Goal: Task Accomplishment & Management: Use online tool/utility

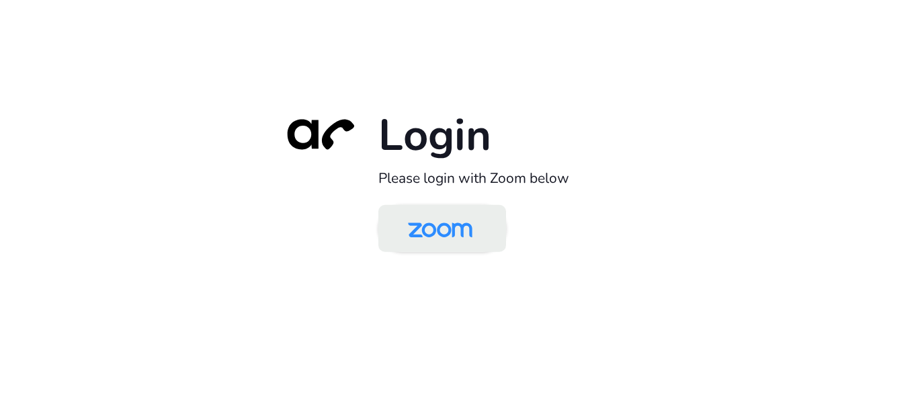
click at [434, 225] on img at bounding box center [440, 230] width 93 height 44
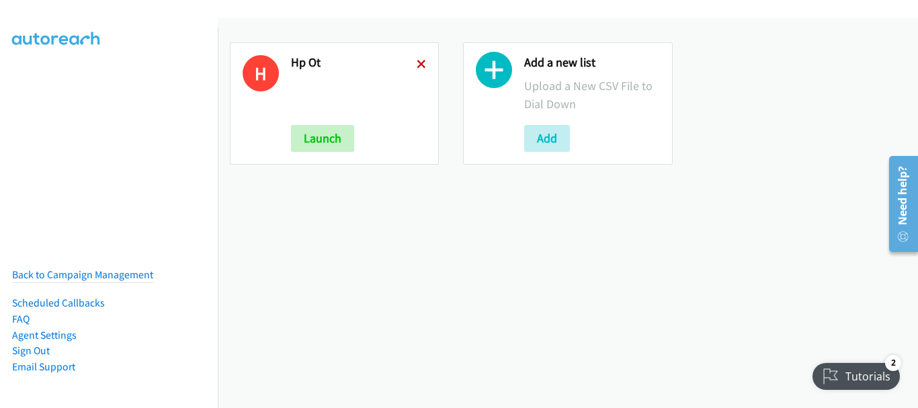
click at [418, 62] on icon at bounding box center [421, 65] width 9 height 9
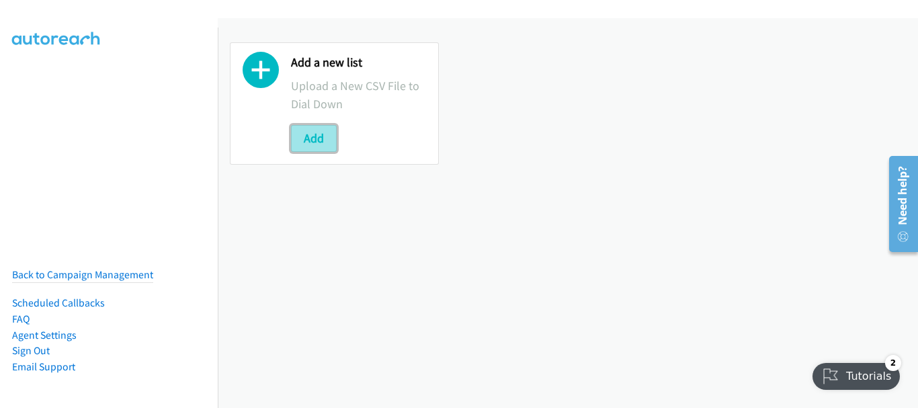
click at [316, 131] on button "Add" at bounding box center [314, 138] width 46 height 27
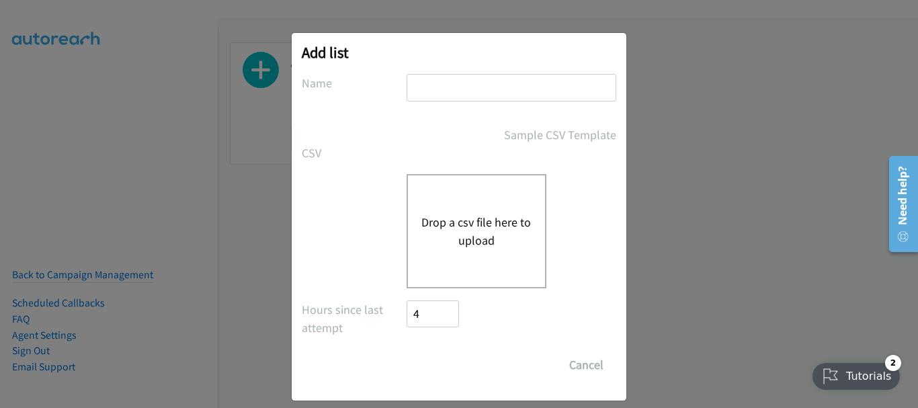
click at [454, 95] on input "text" at bounding box center [512, 88] width 210 height 28
type input "HP"
click at [485, 232] on button "Drop a csv file here to upload" at bounding box center [477, 231] width 110 height 36
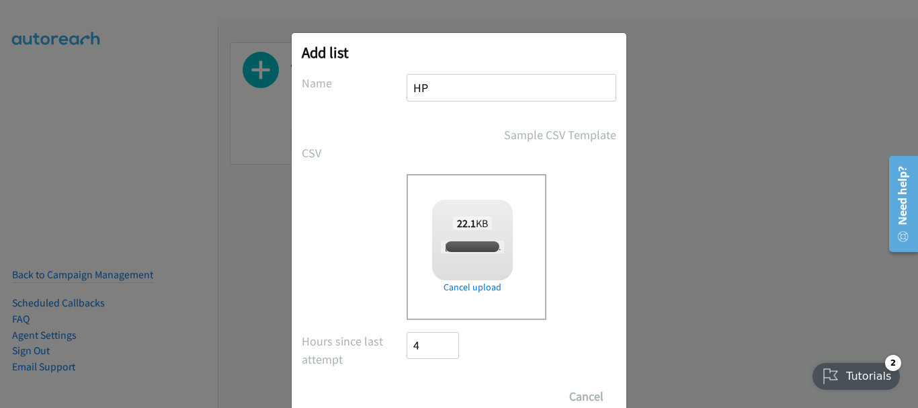
checkbox input "true"
click at [434, 393] on input "Save List" at bounding box center [442, 396] width 71 height 27
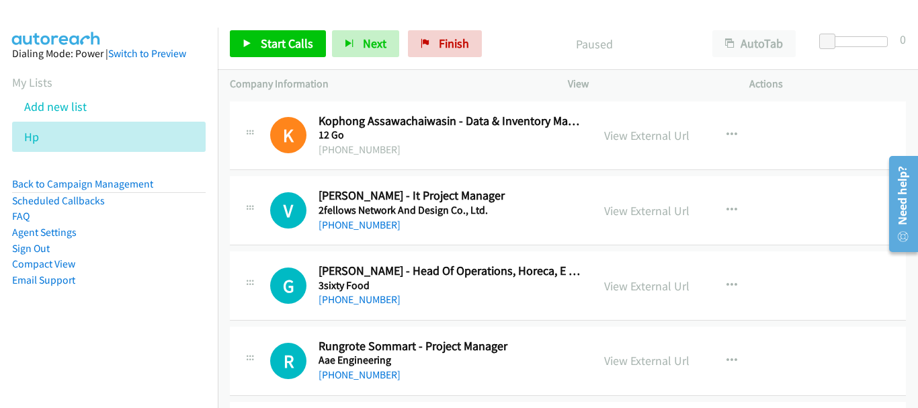
click at [874, 373] on div "R Callback Scheduled Rungrote Sommart - Project Manager Aae Engineering Asia/Ba…" at bounding box center [568, 361] width 676 height 69
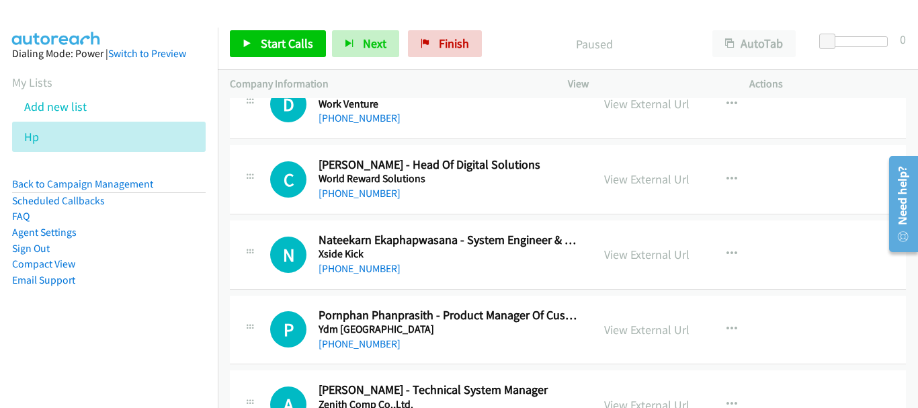
scroll to position [8158, 0]
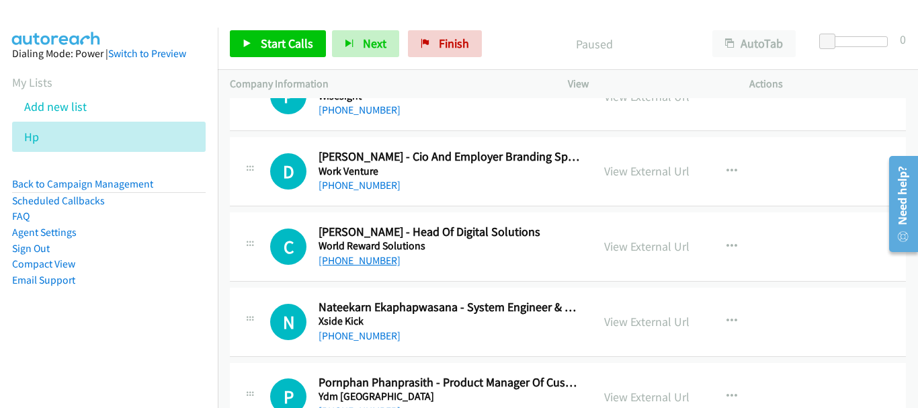
click at [365, 260] on link "[PHONE_NUMBER]" at bounding box center [360, 260] width 82 height 13
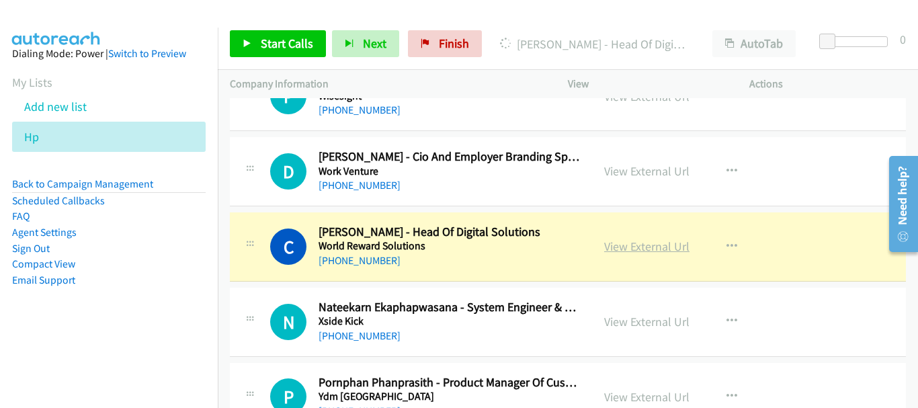
click at [612, 246] on link "View External Url" at bounding box center [646, 246] width 85 height 15
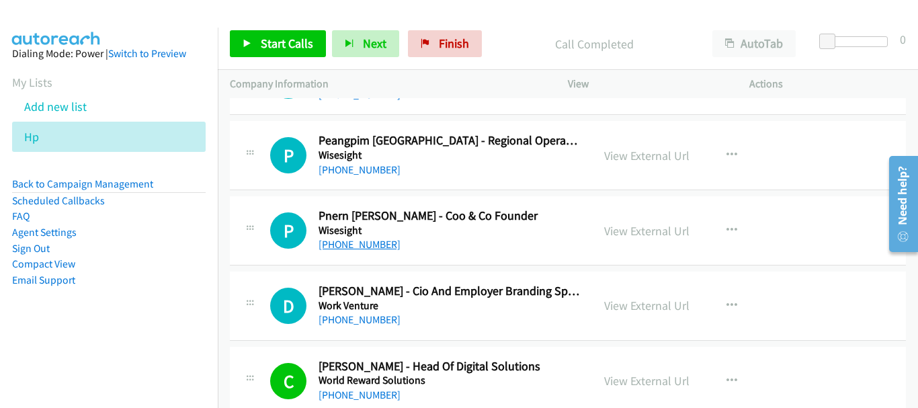
click at [377, 247] on link "[PHONE_NUMBER]" at bounding box center [360, 244] width 82 height 13
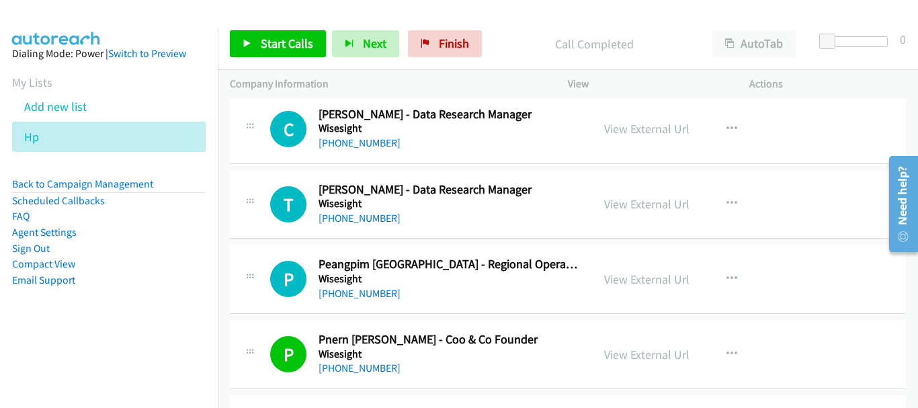
scroll to position [7889, 0]
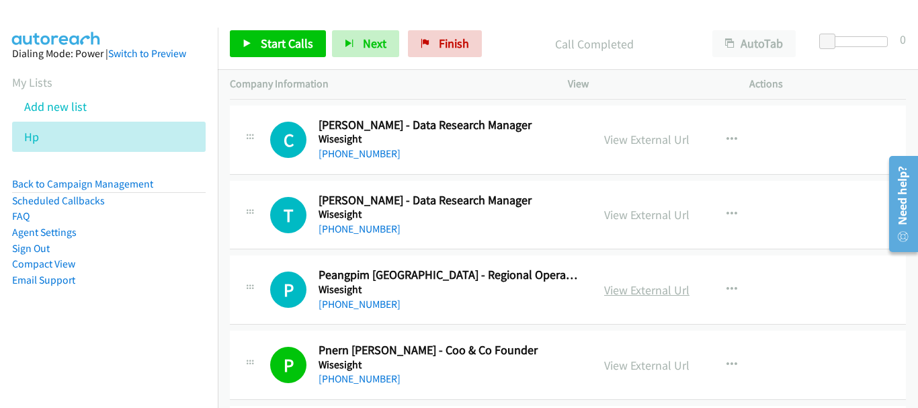
click at [645, 295] on link "View External Url" at bounding box center [646, 289] width 85 height 15
click at [374, 305] on link "[PHONE_NUMBER]" at bounding box center [360, 304] width 82 height 13
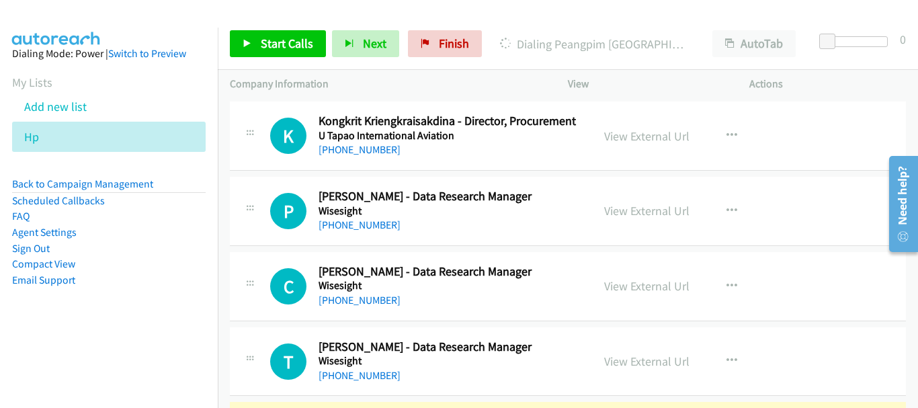
scroll to position [7822, 0]
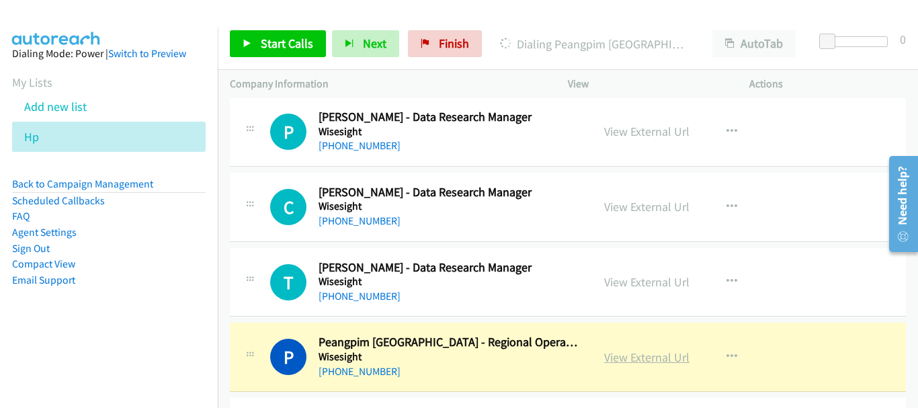
click at [615, 353] on link "View External Url" at bounding box center [646, 357] width 85 height 15
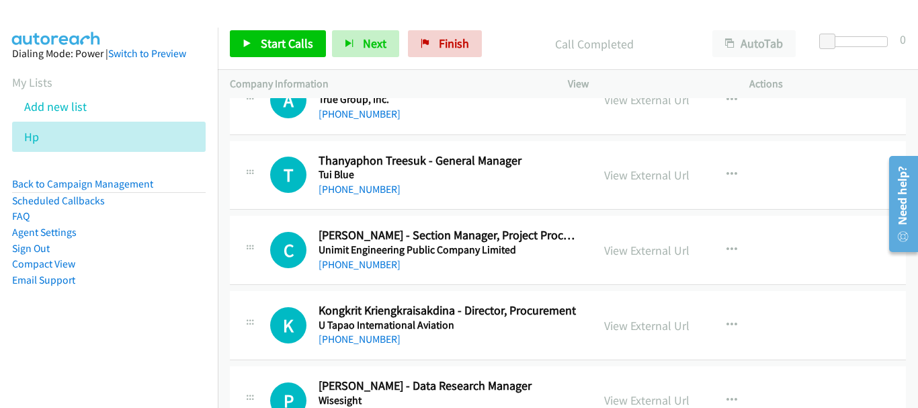
scroll to position [7620, 0]
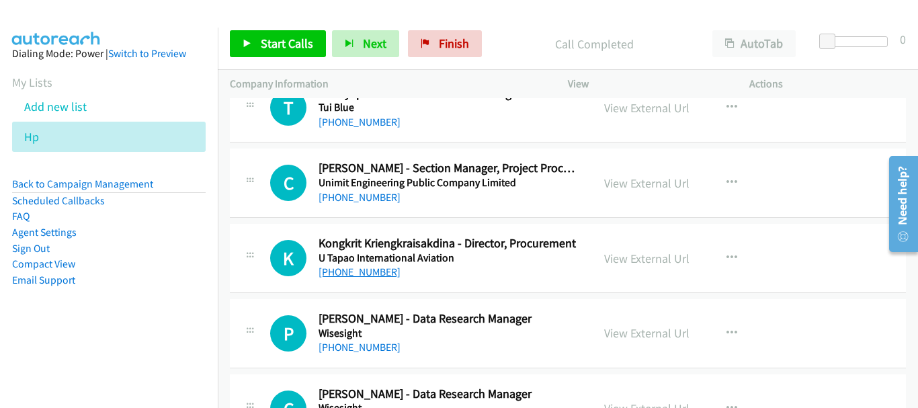
click at [368, 270] on link "[PHONE_NUMBER]" at bounding box center [360, 272] width 82 height 13
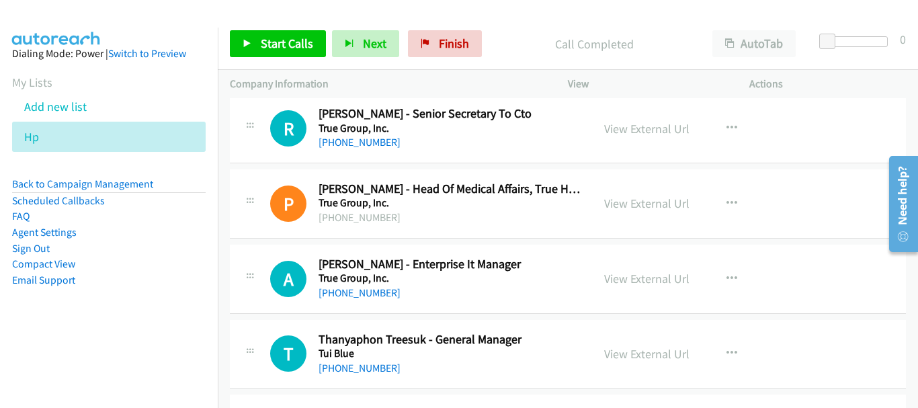
scroll to position [7351, 0]
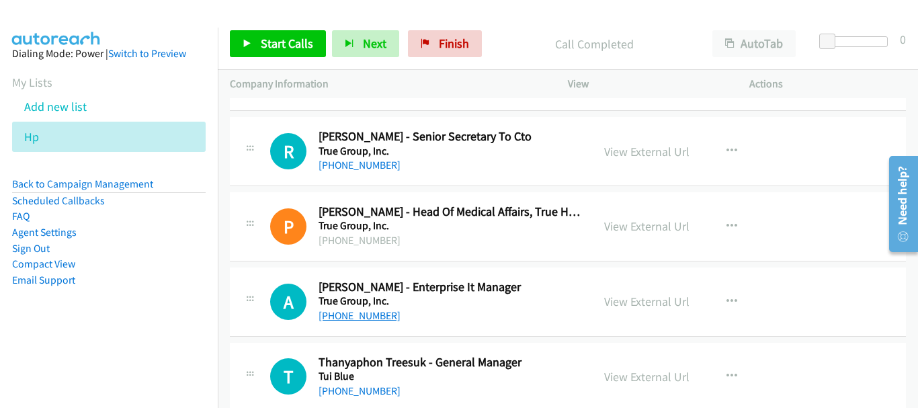
click at [368, 318] on link "[PHONE_NUMBER]" at bounding box center [360, 315] width 82 height 13
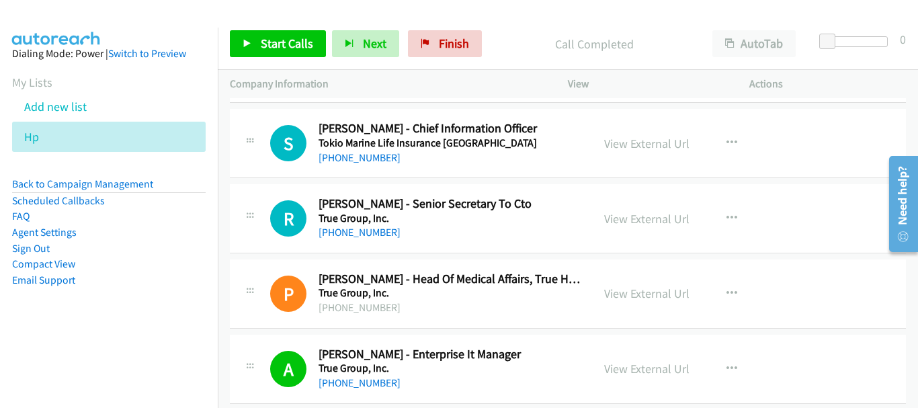
scroll to position [7150, 0]
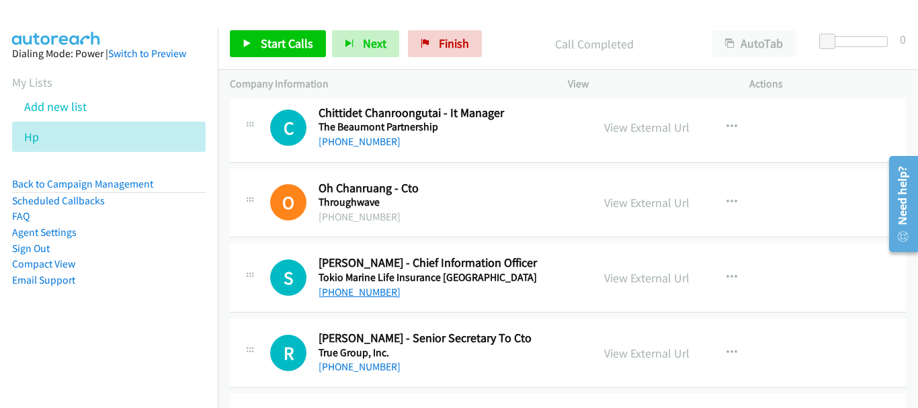
click at [377, 295] on link "[PHONE_NUMBER]" at bounding box center [360, 292] width 82 height 13
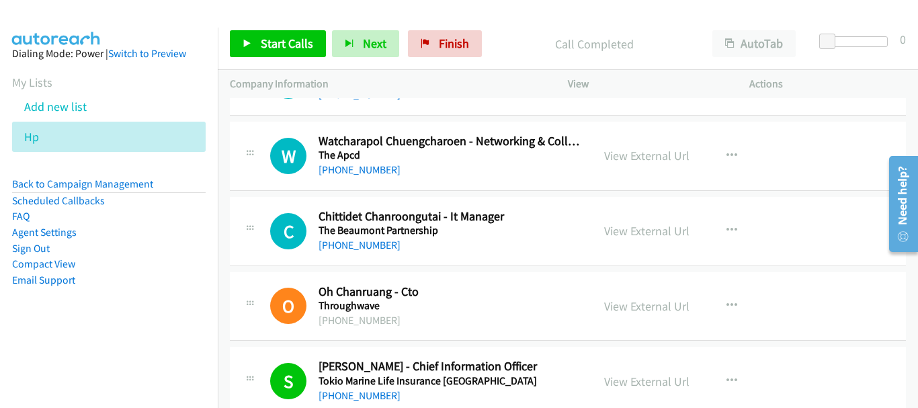
scroll to position [7015, 0]
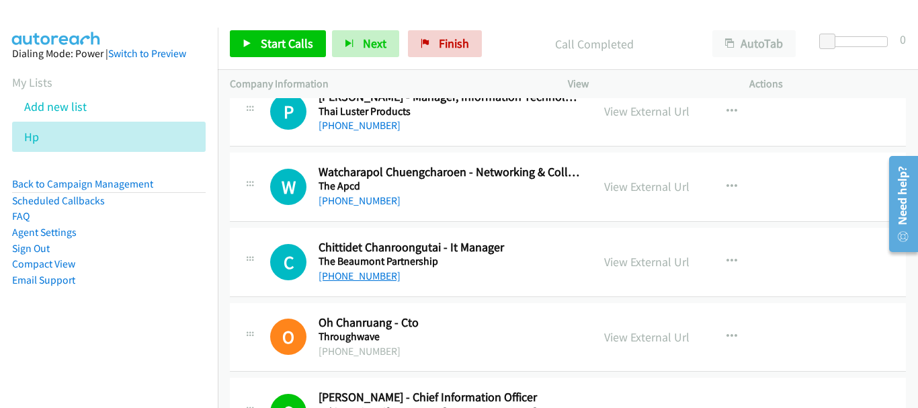
click at [335, 279] on link "[PHONE_NUMBER]" at bounding box center [360, 276] width 82 height 13
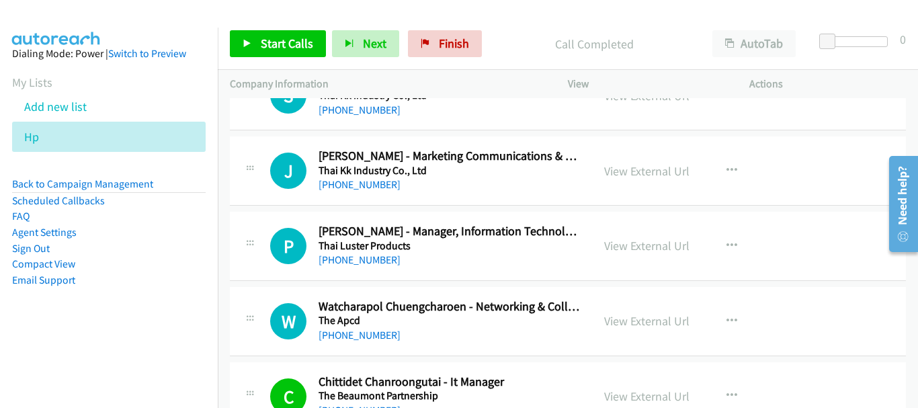
scroll to position [6814, 0]
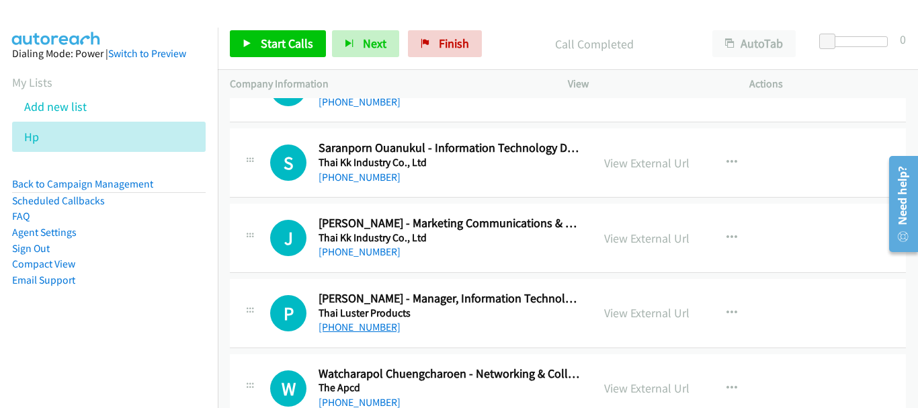
click at [368, 329] on link "[PHONE_NUMBER]" at bounding box center [360, 327] width 82 height 13
click at [348, 175] on link "[PHONE_NUMBER]" at bounding box center [360, 177] width 82 height 13
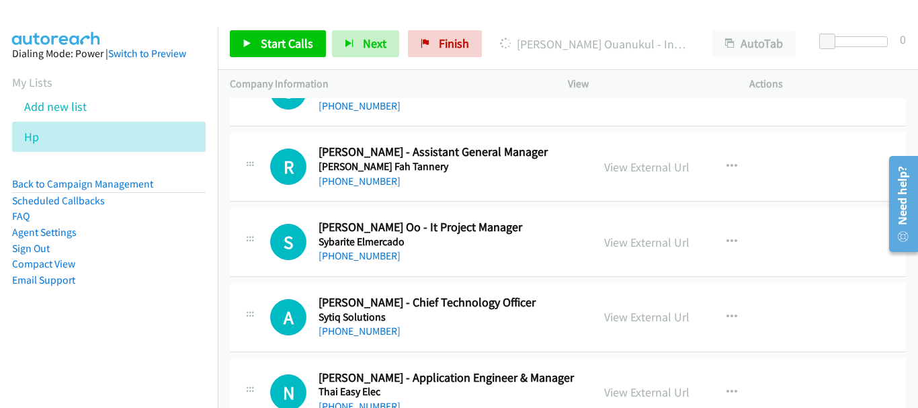
scroll to position [6410, 0]
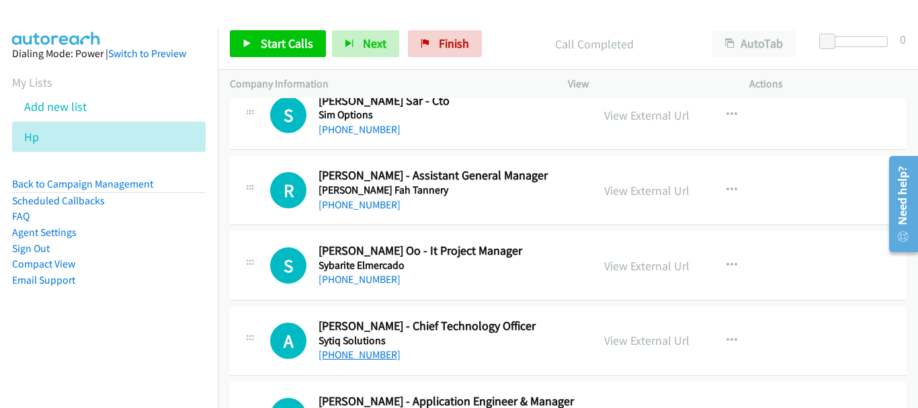
click at [369, 354] on link "[PHONE_NUMBER]" at bounding box center [360, 354] width 82 height 13
click at [374, 282] on link "[PHONE_NUMBER]" at bounding box center [360, 279] width 82 height 13
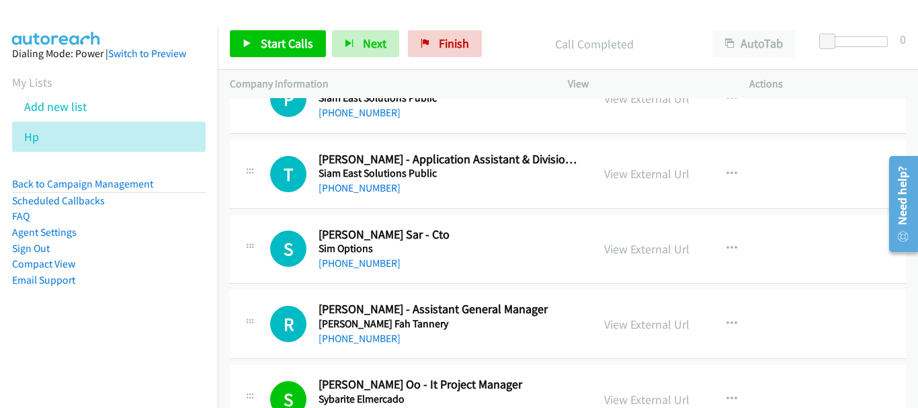
scroll to position [6276, 0]
click at [385, 270] on link "[PHONE_NUMBER]" at bounding box center [360, 264] width 82 height 13
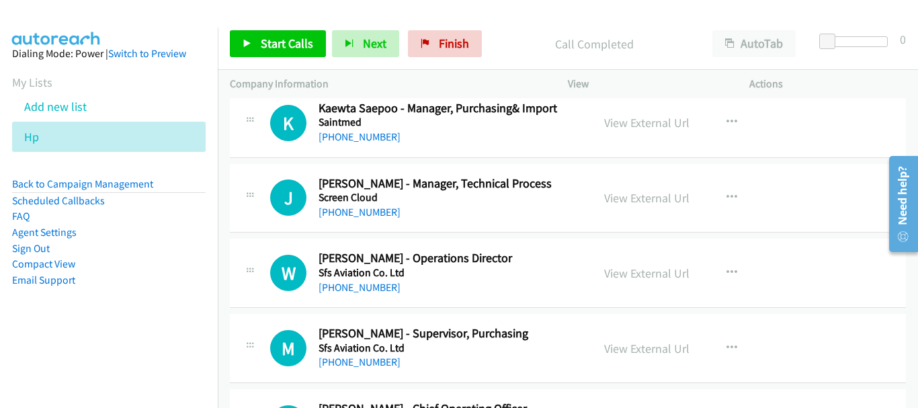
scroll to position [5940, 0]
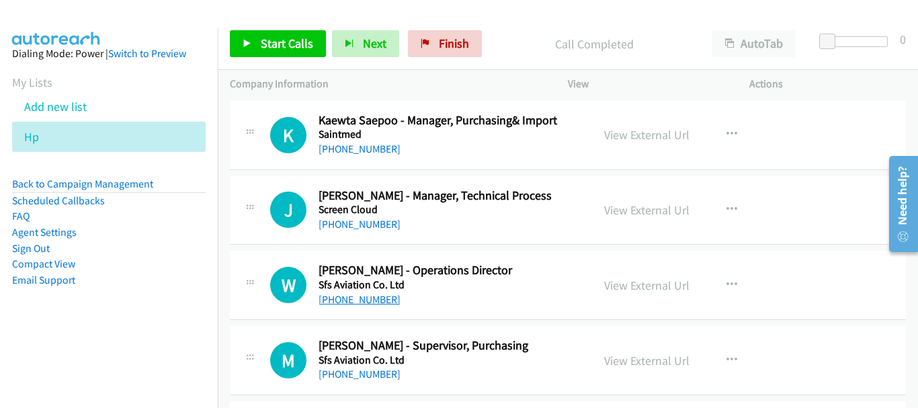
click at [374, 305] on link "[PHONE_NUMBER]" at bounding box center [360, 299] width 82 height 13
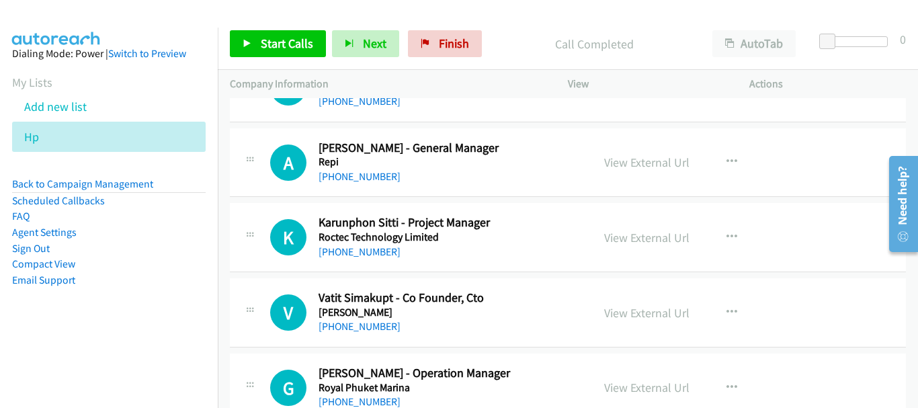
scroll to position [5603, 0]
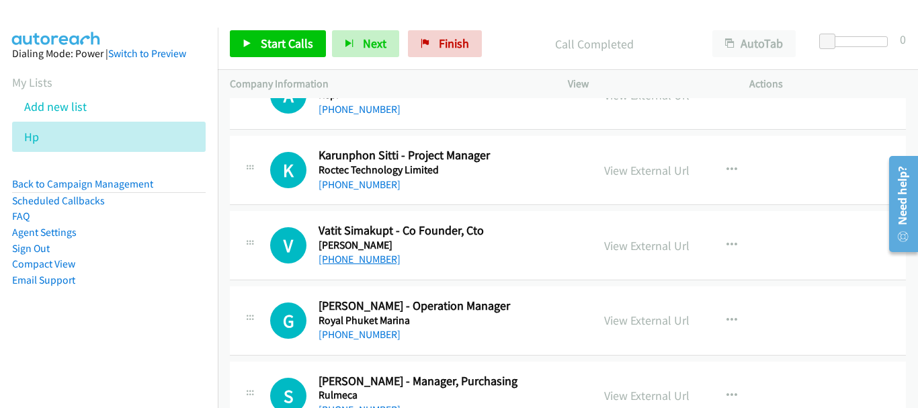
click at [369, 258] on link "[PHONE_NUMBER]" at bounding box center [360, 259] width 82 height 13
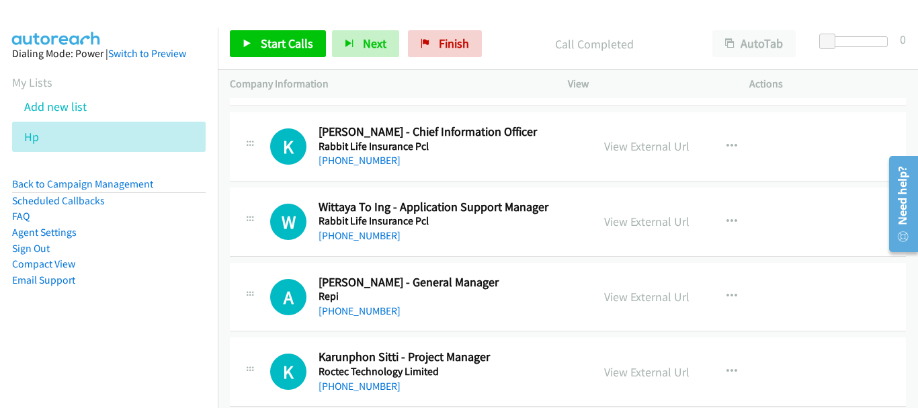
scroll to position [5334, 0]
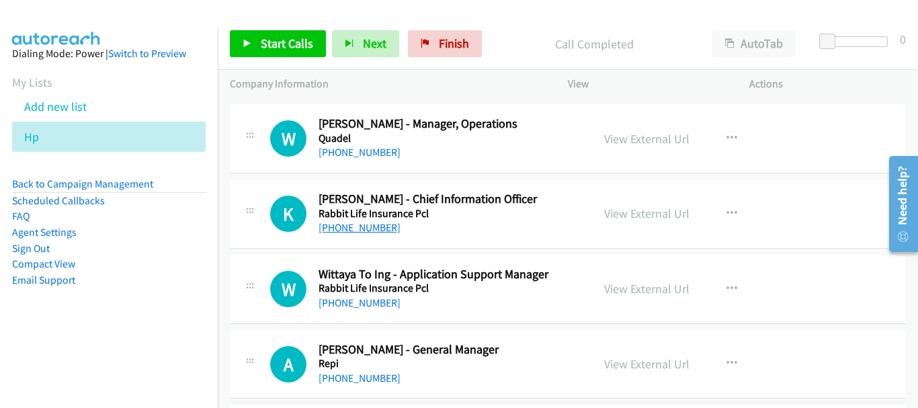
click at [375, 229] on link "[PHONE_NUMBER]" at bounding box center [360, 227] width 82 height 13
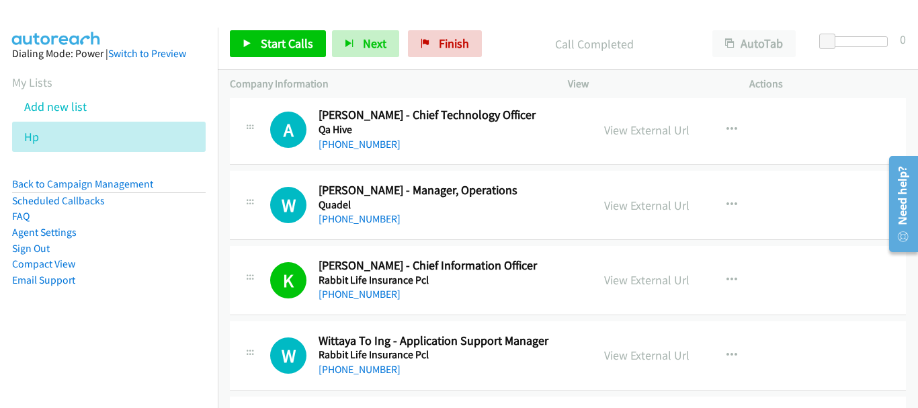
scroll to position [5267, 0]
click at [367, 221] on link "[PHONE_NUMBER]" at bounding box center [360, 219] width 82 height 13
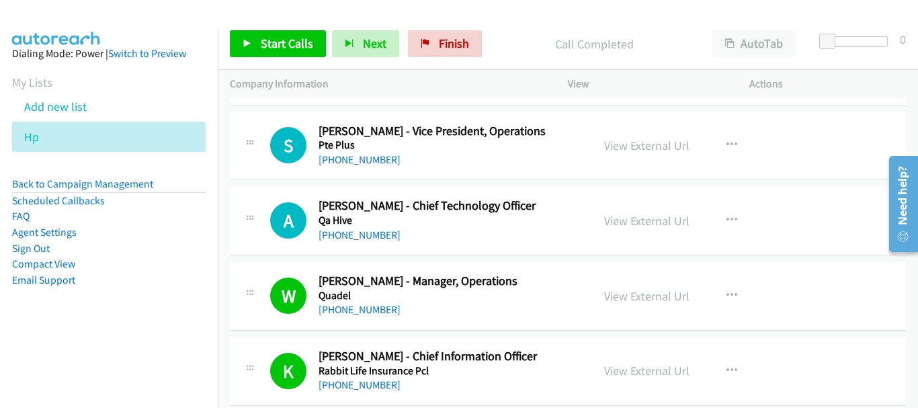
scroll to position [5133, 0]
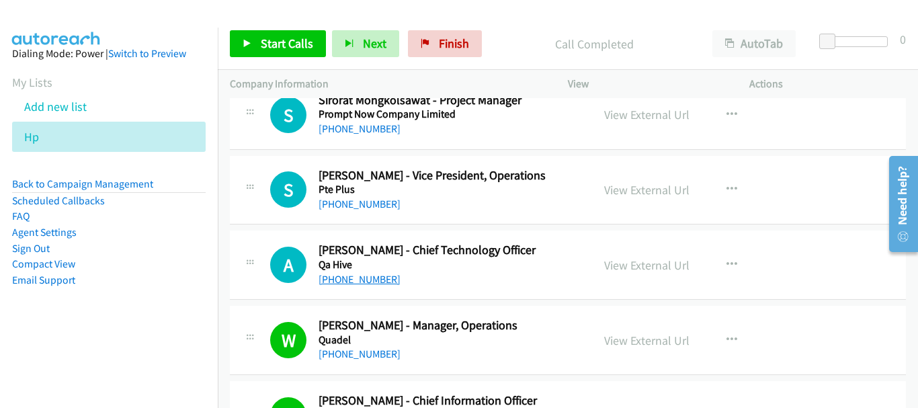
click at [356, 284] on link "[PHONE_NUMBER]" at bounding box center [360, 279] width 82 height 13
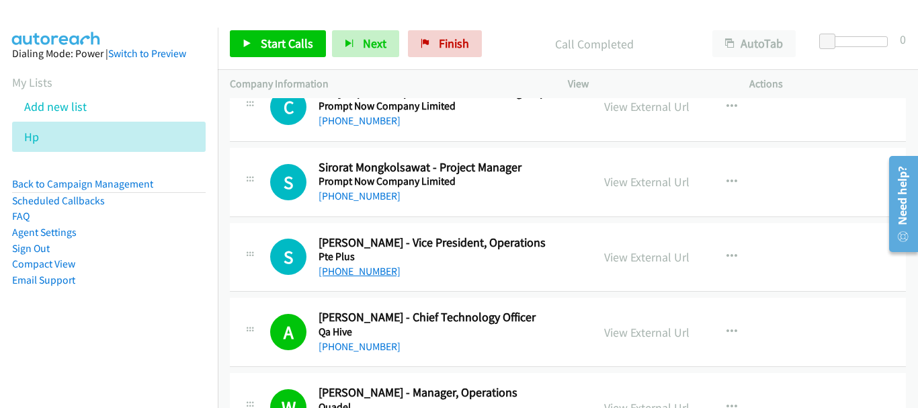
click at [378, 268] on link "[PHONE_NUMBER]" at bounding box center [360, 271] width 82 height 13
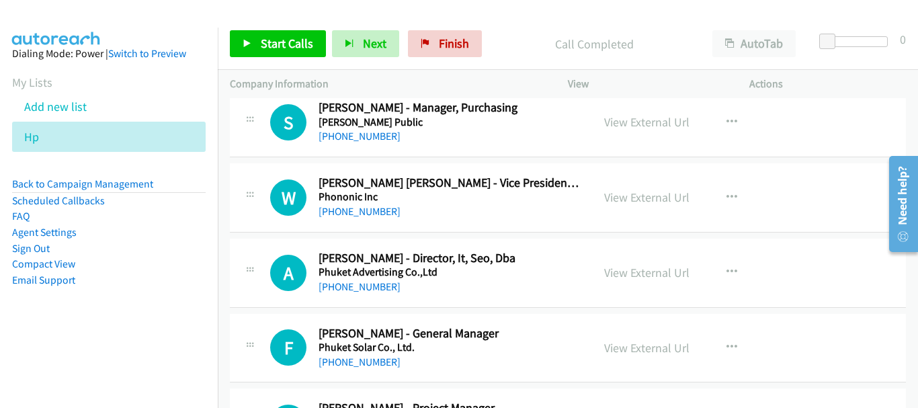
scroll to position [4528, 0]
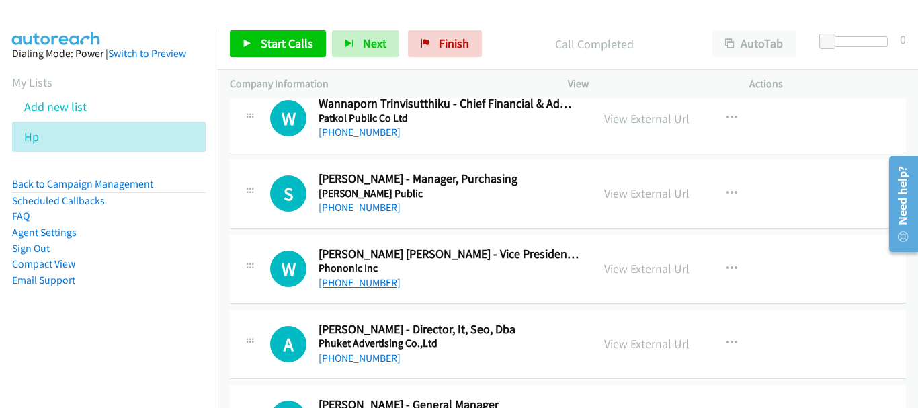
click at [377, 279] on link "[PHONE_NUMBER]" at bounding box center [360, 282] width 82 height 13
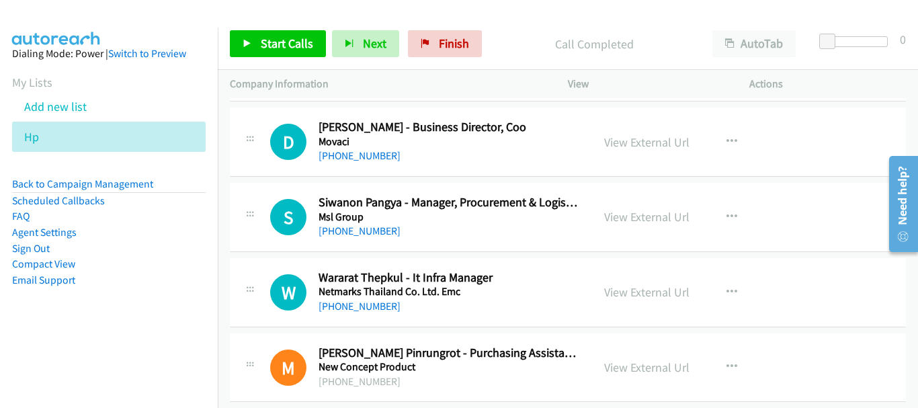
scroll to position [4124, 0]
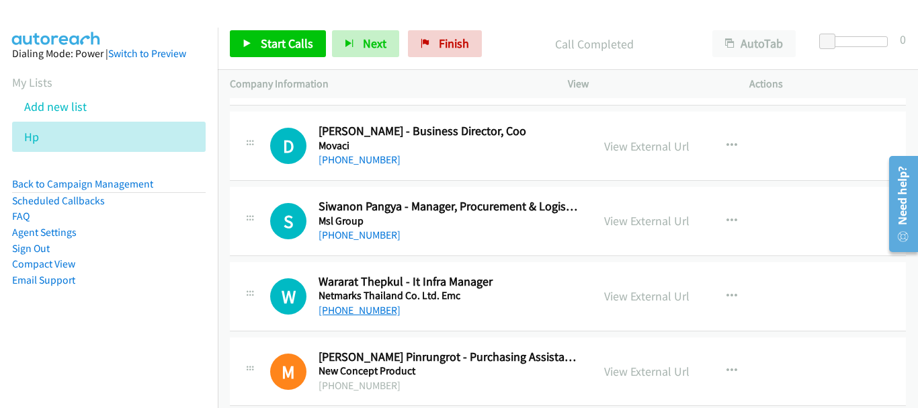
click at [358, 310] on link "[PHONE_NUMBER]" at bounding box center [360, 310] width 82 height 13
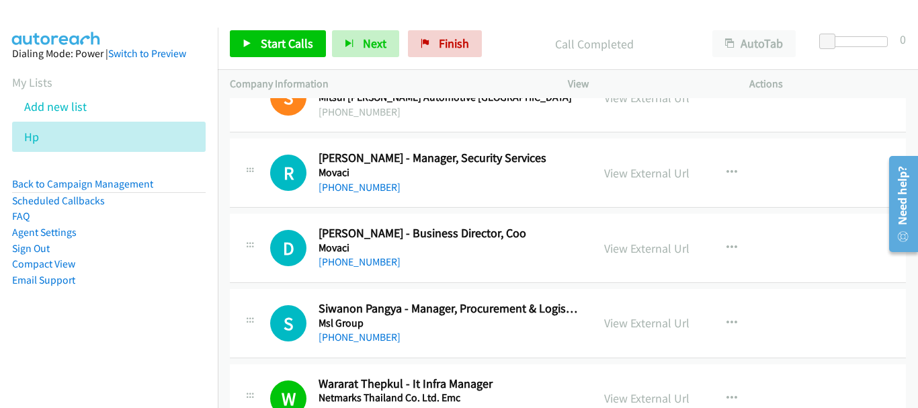
scroll to position [3990, 0]
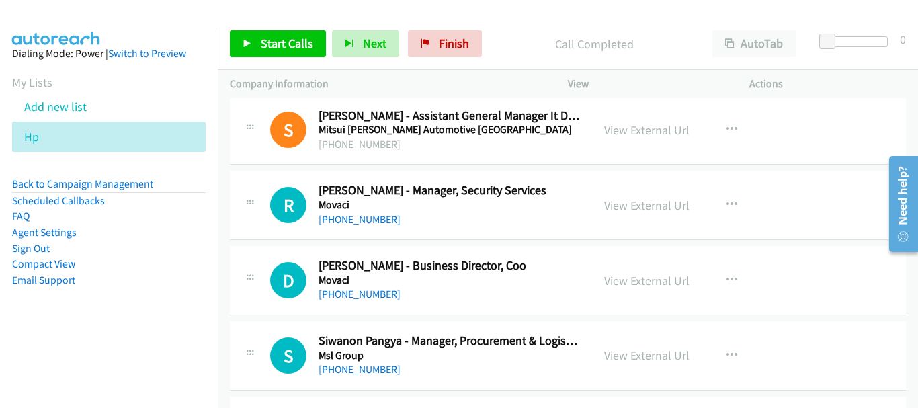
click at [355, 377] on div "[PHONE_NUMBER]" at bounding box center [450, 370] width 262 height 16
click at [358, 366] on link "[PHONE_NUMBER]" at bounding box center [360, 369] width 82 height 13
click at [366, 299] on link "[PHONE_NUMBER]" at bounding box center [360, 294] width 82 height 13
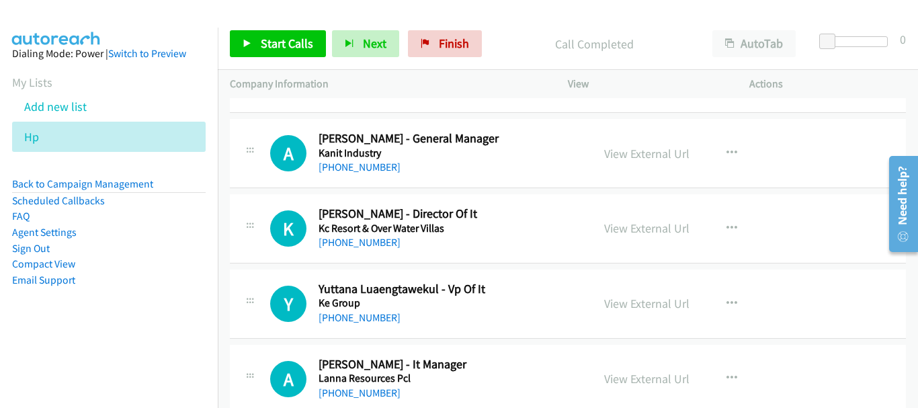
scroll to position [2981, 0]
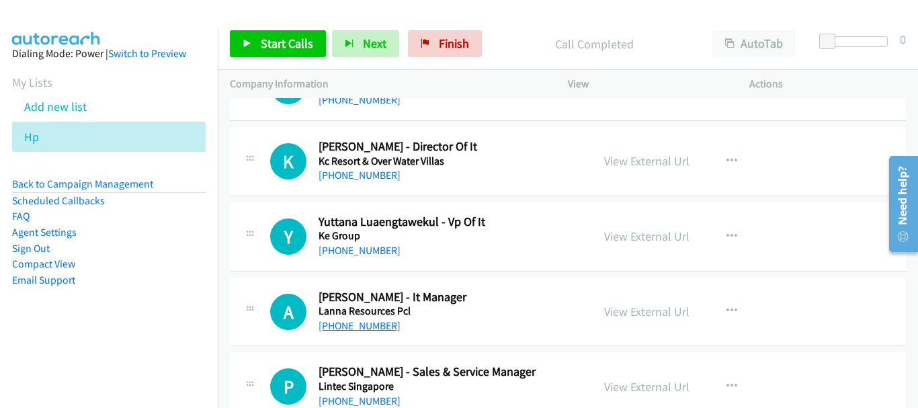
click at [366, 331] on link "[PHONE_NUMBER]" at bounding box center [360, 325] width 82 height 13
click at [374, 331] on link "[PHONE_NUMBER]" at bounding box center [360, 325] width 82 height 13
click at [350, 331] on link "[PHONE_NUMBER]" at bounding box center [360, 325] width 82 height 13
click at [623, 307] on link "View External Url" at bounding box center [646, 311] width 85 height 15
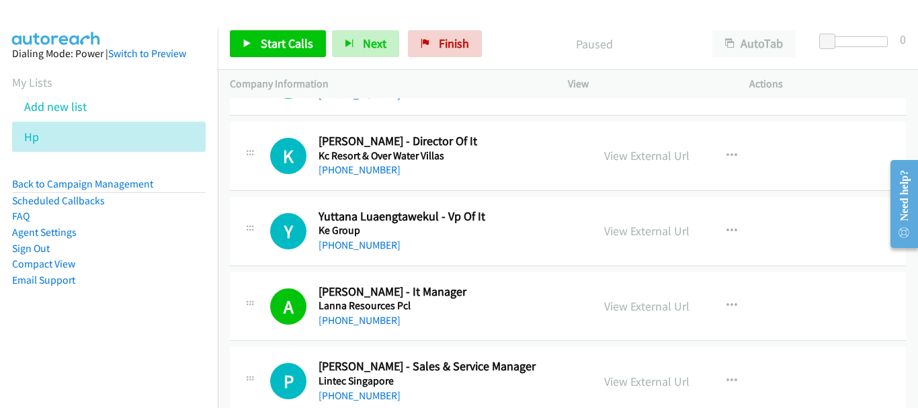
scroll to position [2963, 0]
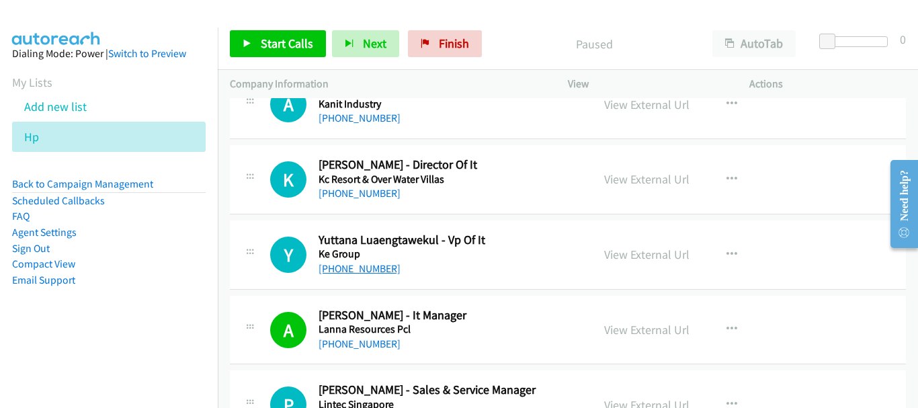
click at [366, 264] on link "[PHONE_NUMBER]" at bounding box center [360, 268] width 82 height 13
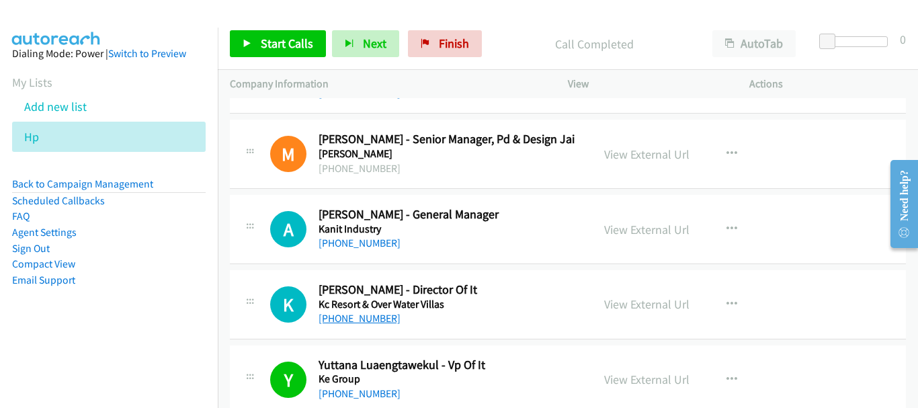
scroll to position [2829, 0]
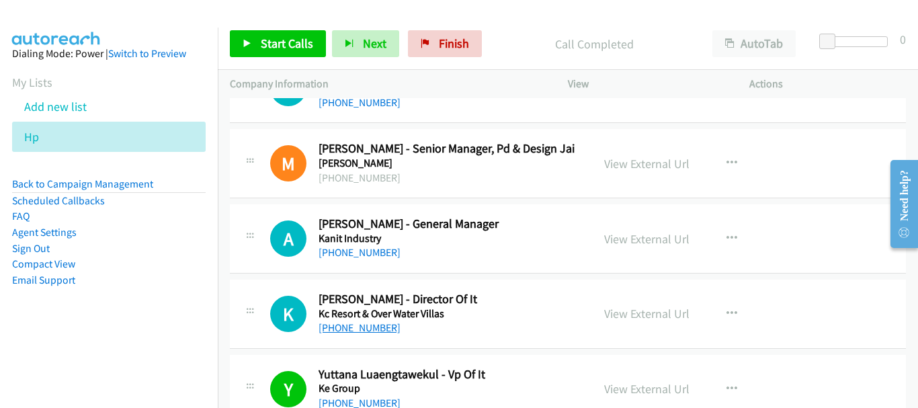
click at [357, 329] on link "[PHONE_NUMBER]" at bounding box center [360, 327] width 82 height 13
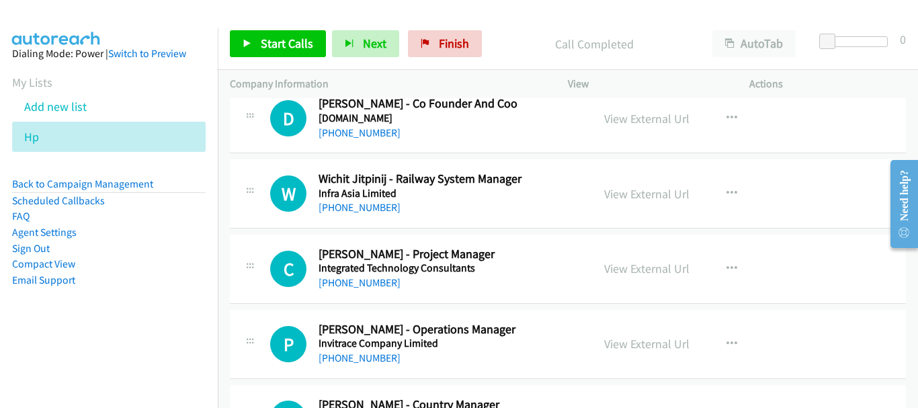
scroll to position [2492, 0]
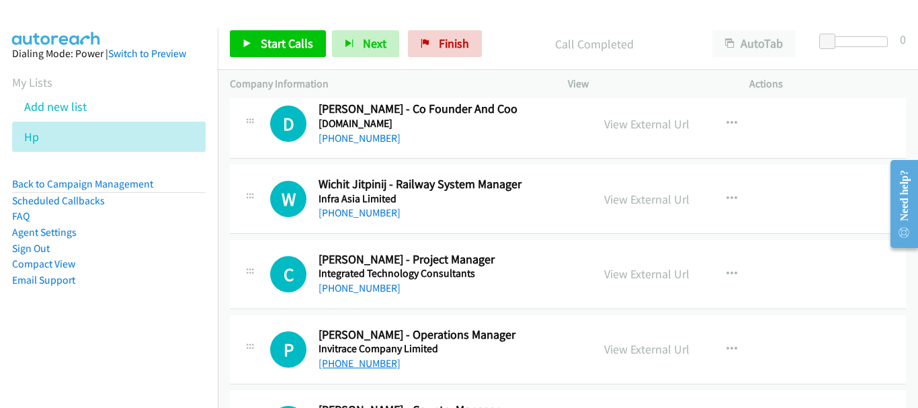
click at [368, 360] on link "[PHONE_NUMBER]" at bounding box center [360, 363] width 82 height 13
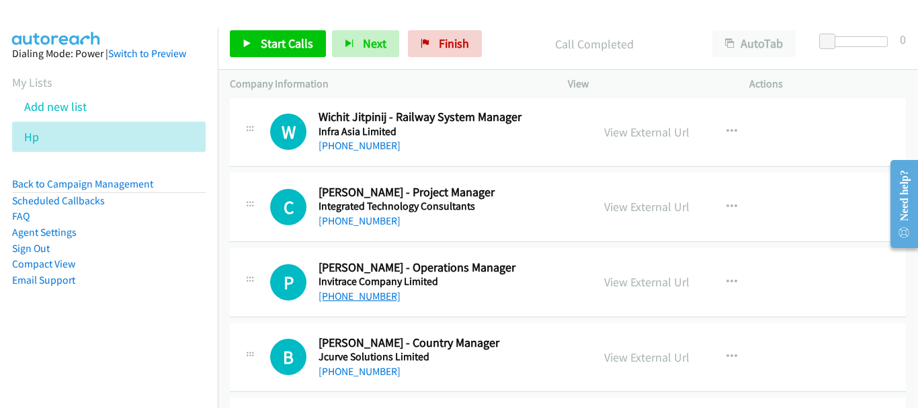
click at [381, 290] on link "[PHONE_NUMBER]" at bounding box center [360, 296] width 82 height 13
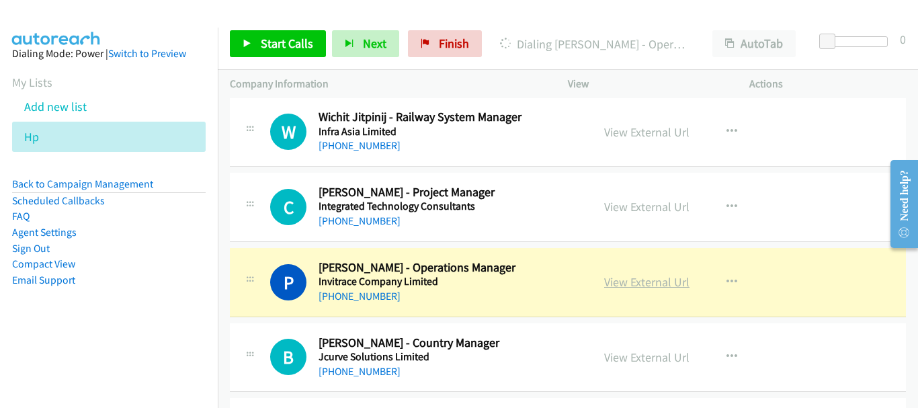
click at [614, 288] on link "View External Url" at bounding box center [646, 281] width 85 height 15
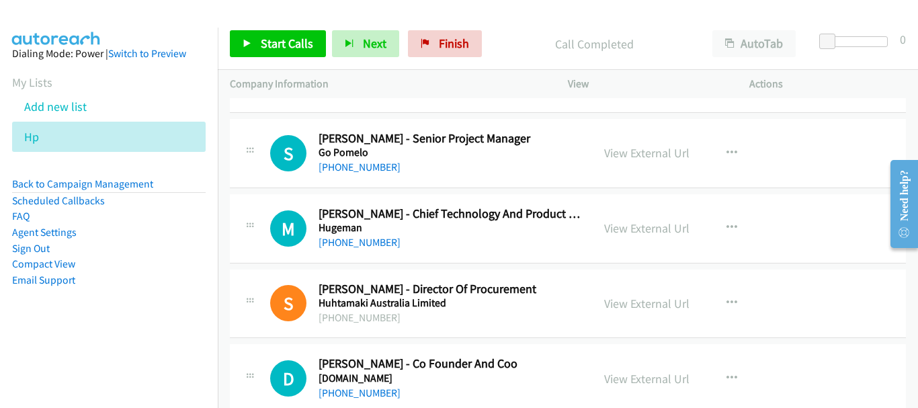
scroll to position [2156, 0]
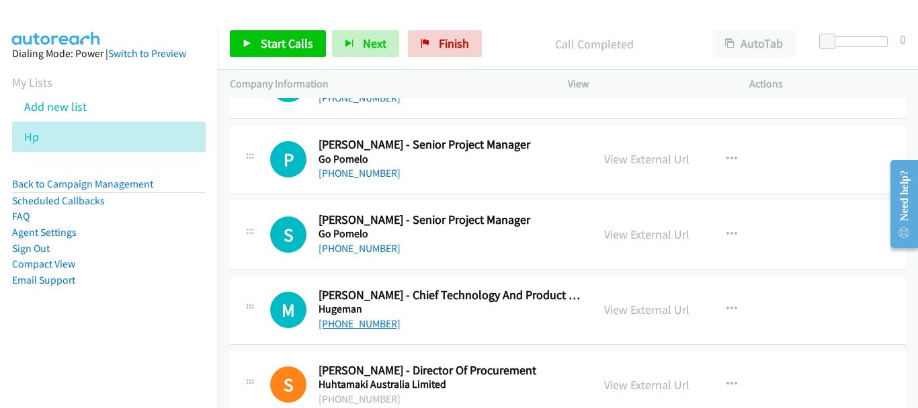
click at [361, 324] on link "[PHONE_NUMBER]" at bounding box center [360, 323] width 82 height 13
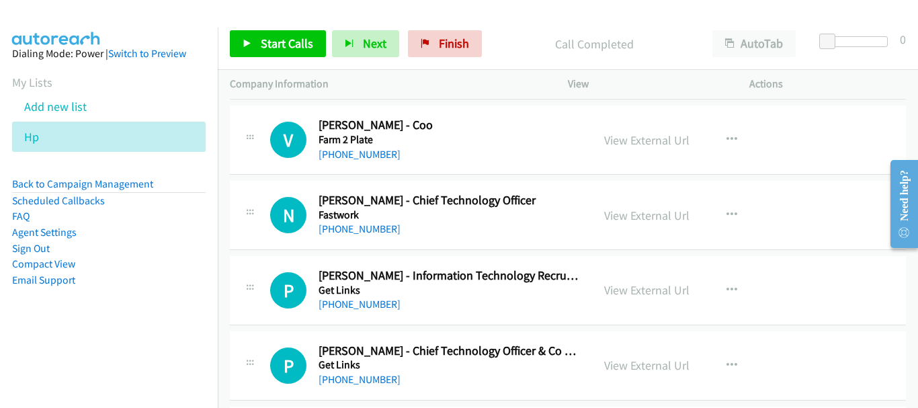
scroll to position [1618, 0]
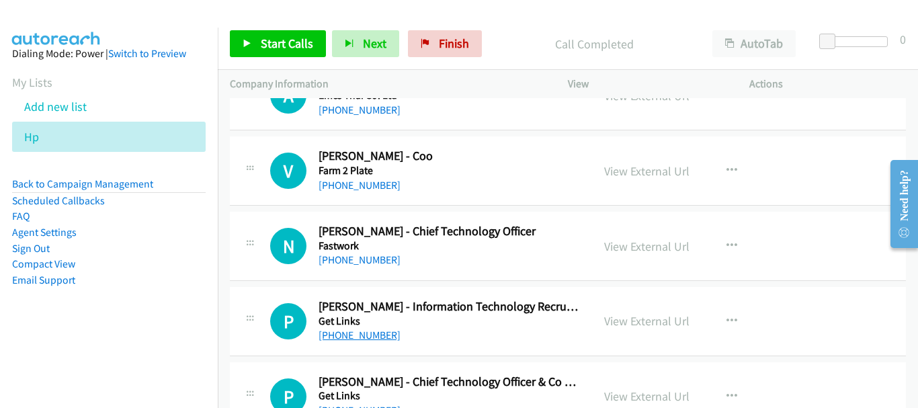
click at [367, 335] on link "[PHONE_NUMBER]" at bounding box center [360, 335] width 82 height 13
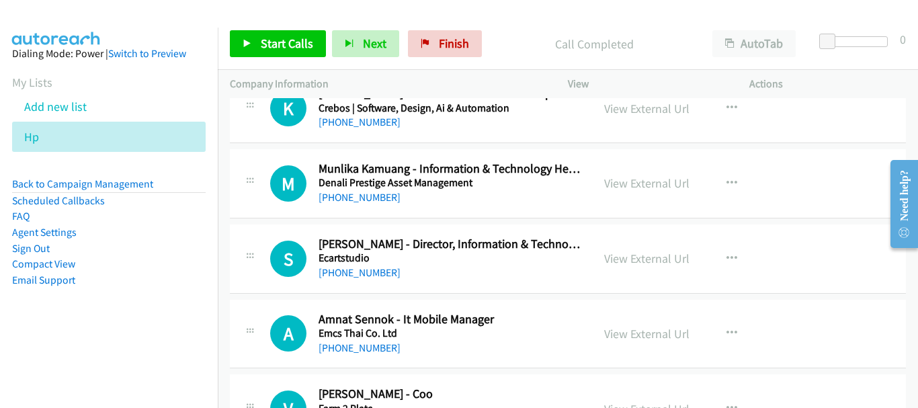
scroll to position [1349, 0]
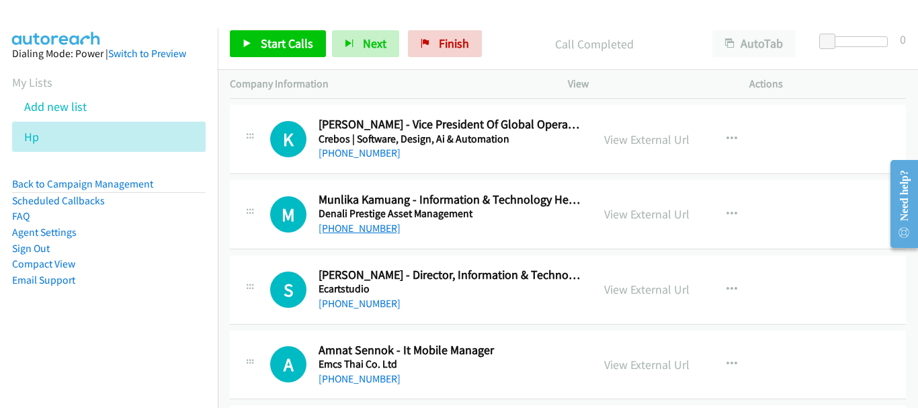
click at [364, 229] on link "[PHONE_NUMBER]" at bounding box center [360, 228] width 82 height 13
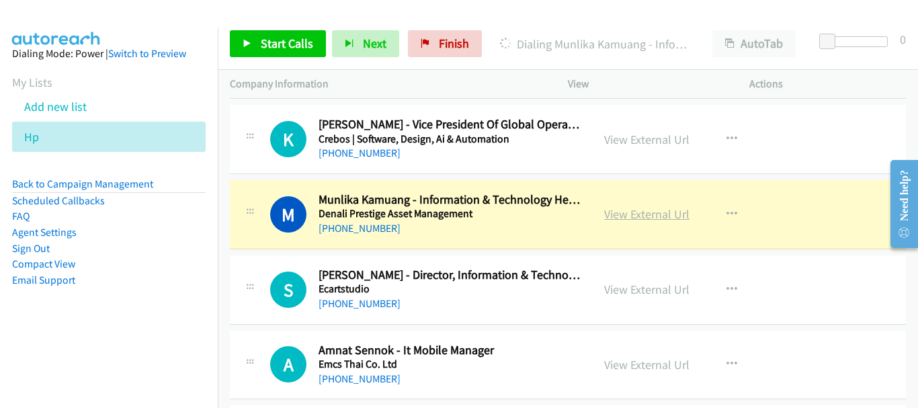
click at [616, 215] on link "View External Url" at bounding box center [646, 213] width 85 height 15
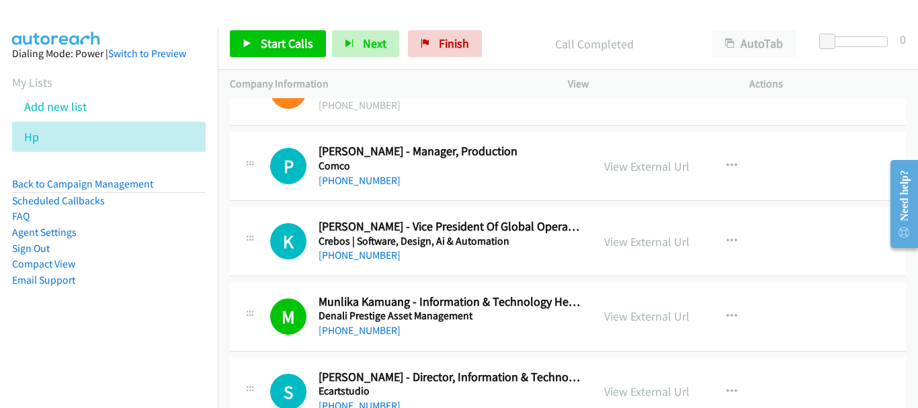
scroll to position [1215, 0]
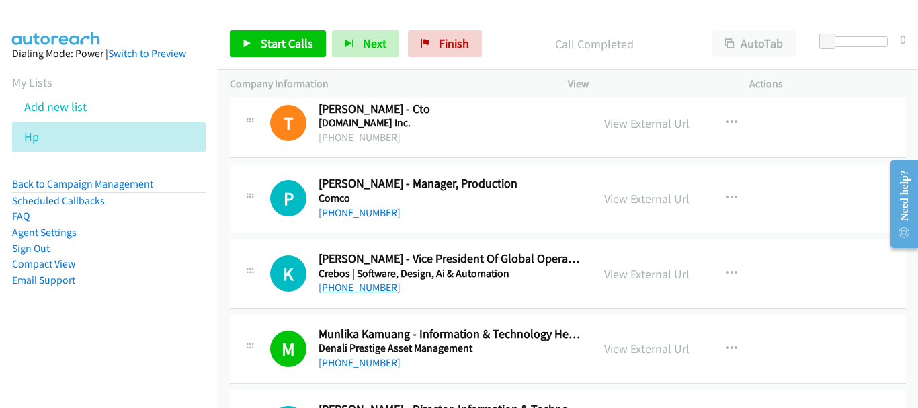
click at [350, 292] on link "[PHONE_NUMBER]" at bounding box center [360, 287] width 82 height 13
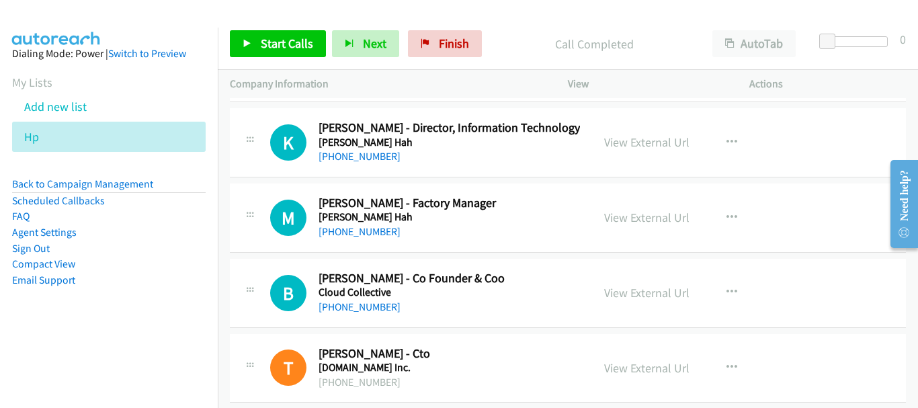
scroll to position [946, 0]
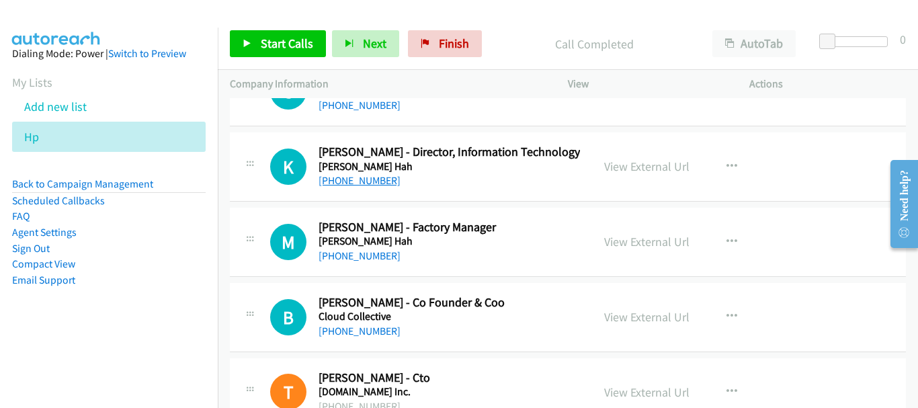
click at [374, 180] on link "[PHONE_NUMBER]" at bounding box center [360, 180] width 82 height 13
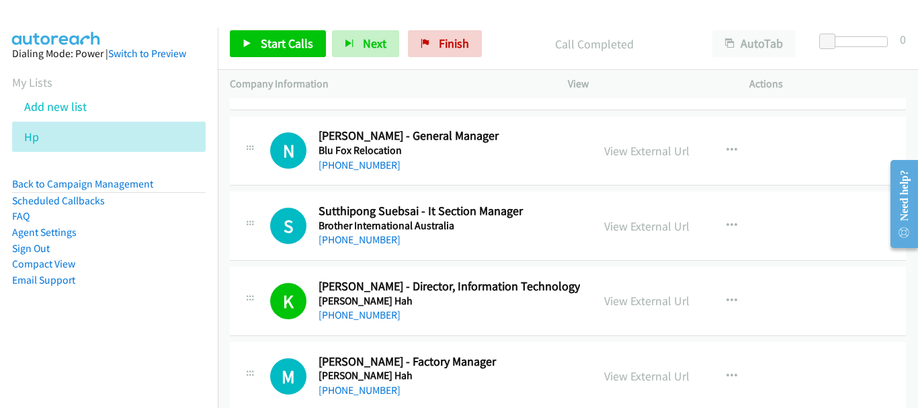
scroll to position [744, 0]
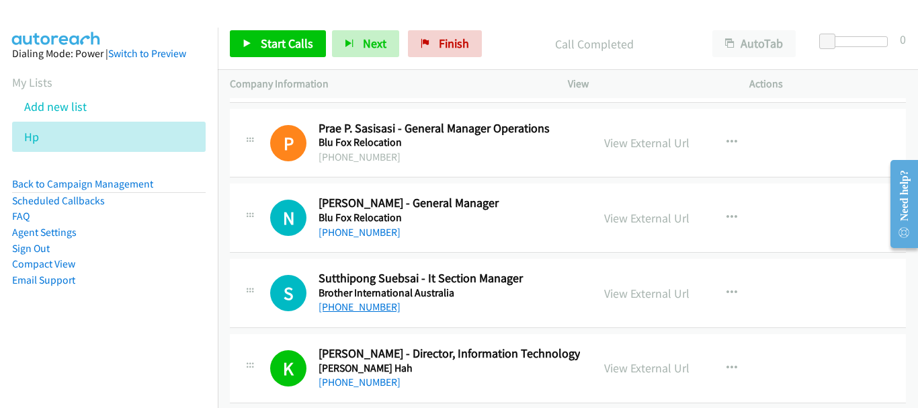
click at [374, 307] on link "[PHONE_NUMBER]" at bounding box center [360, 307] width 82 height 13
click at [368, 305] on link "[PHONE_NUMBER]" at bounding box center [360, 307] width 82 height 13
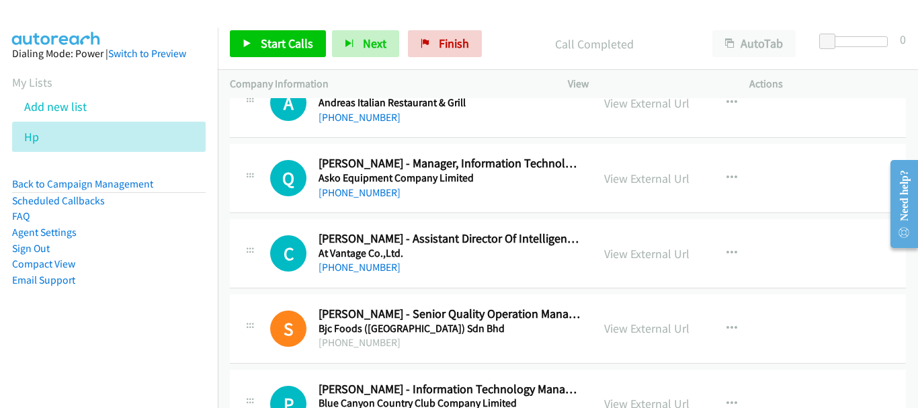
scroll to position [341, 0]
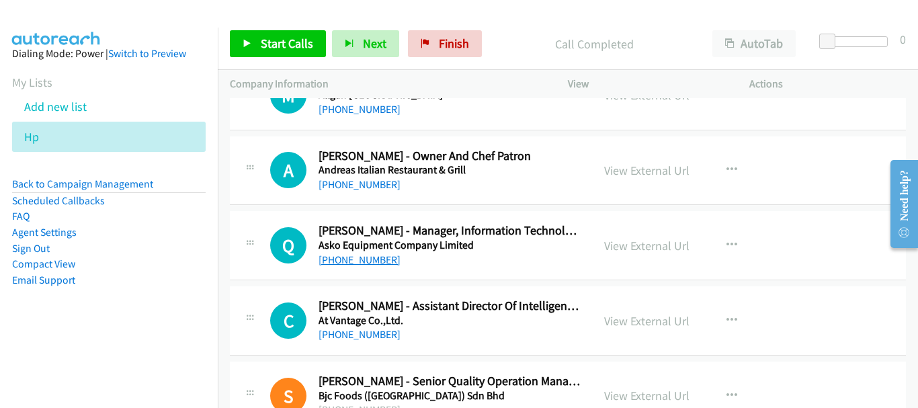
click at [372, 264] on link "[PHONE_NUMBER]" at bounding box center [360, 259] width 82 height 13
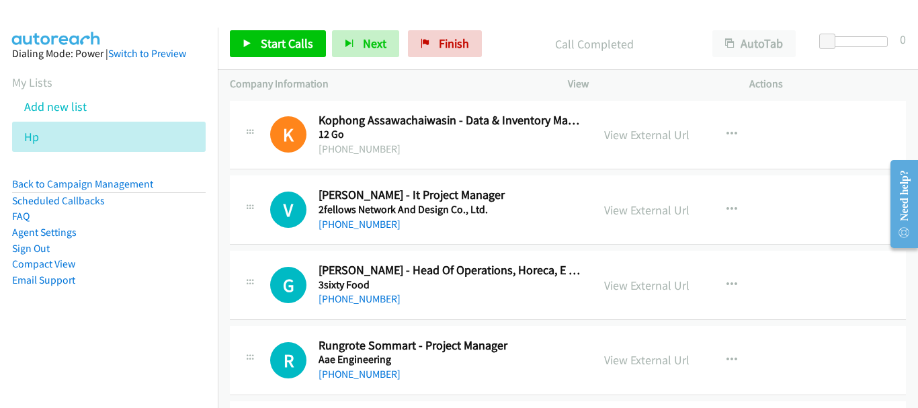
scroll to position [0, 0]
click at [362, 233] on div "[PHONE_NUMBER]" at bounding box center [450, 225] width 262 height 16
click at [360, 223] on link "[PHONE_NUMBER]" at bounding box center [360, 225] width 82 height 13
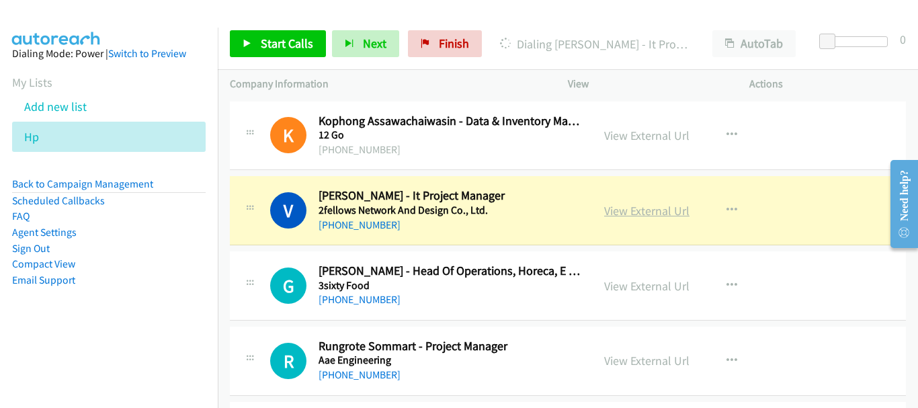
click at [608, 212] on link "View External Url" at bounding box center [646, 210] width 85 height 15
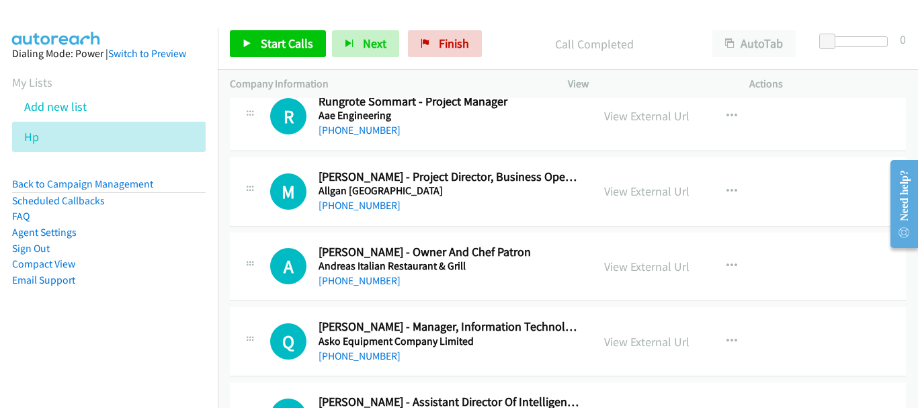
scroll to position [269, 0]
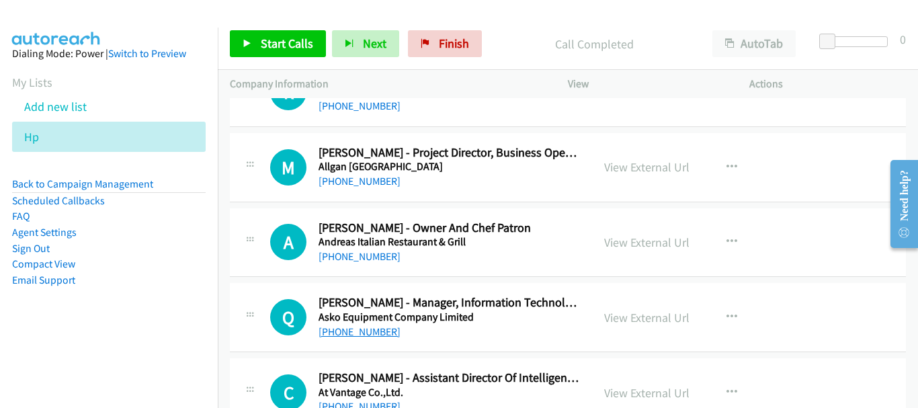
click at [349, 333] on link "[PHONE_NUMBER]" at bounding box center [360, 331] width 82 height 13
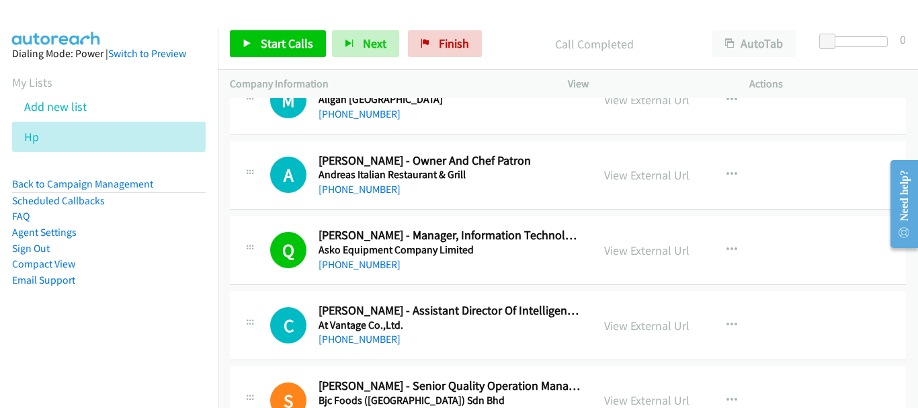
scroll to position [403, 0]
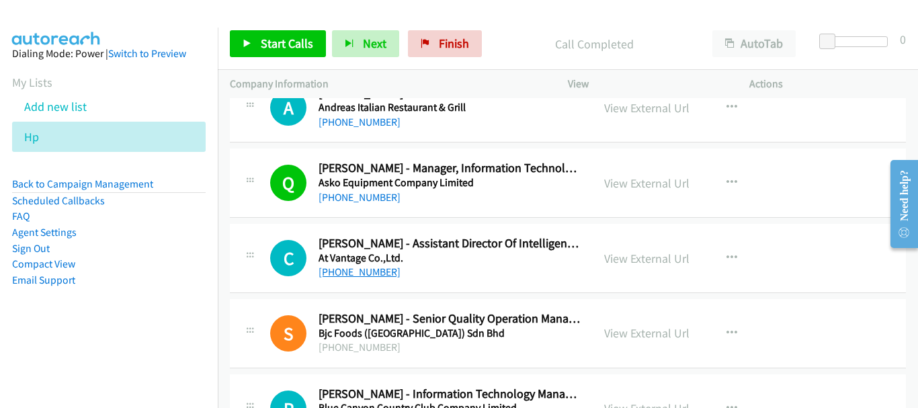
click at [366, 278] on link "[PHONE_NUMBER]" at bounding box center [360, 272] width 82 height 13
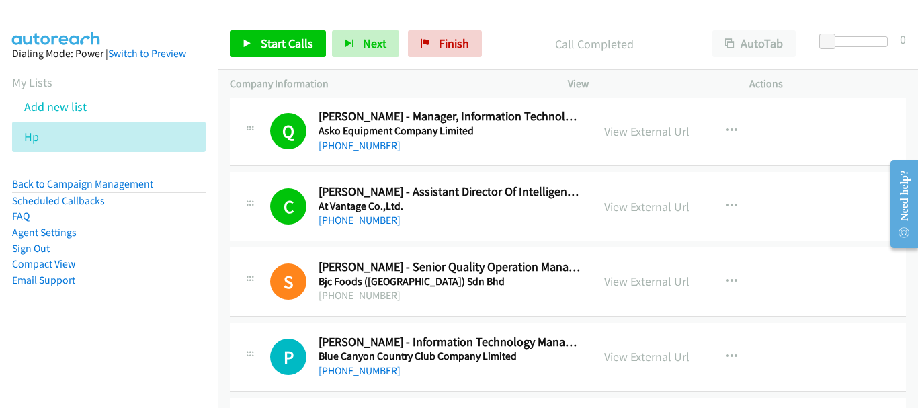
scroll to position [538, 0]
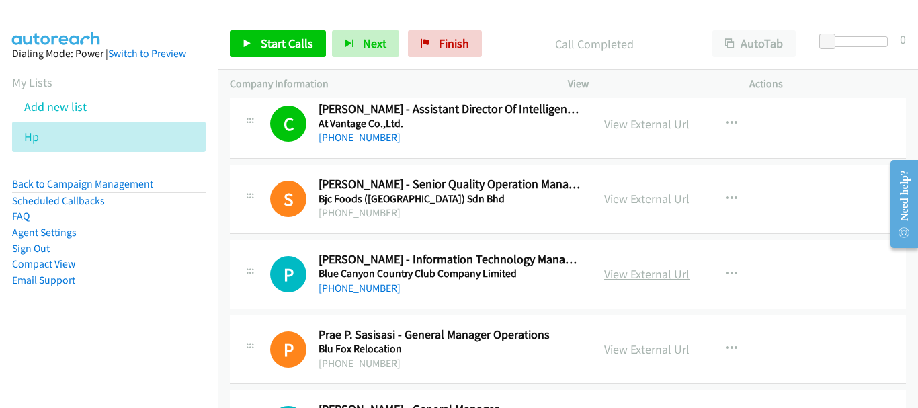
click at [668, 272] on link "View External Url" at bounding box center [646, 273] width 85 height 15
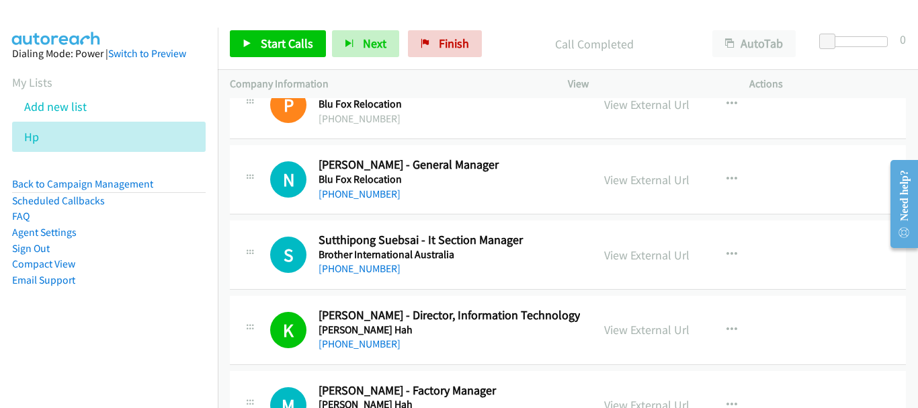
scroll to position [807, 0]
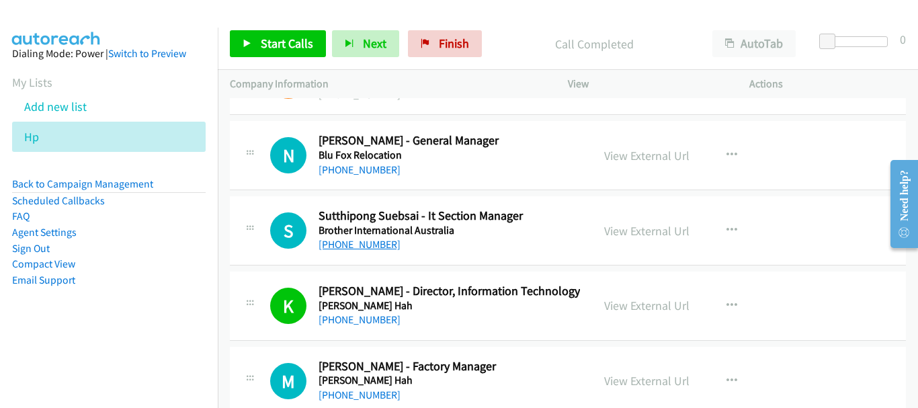
click at [361, 245] on link "[PHONE_NUMBER]" at bounding box center [360, 244] width 82 height 13
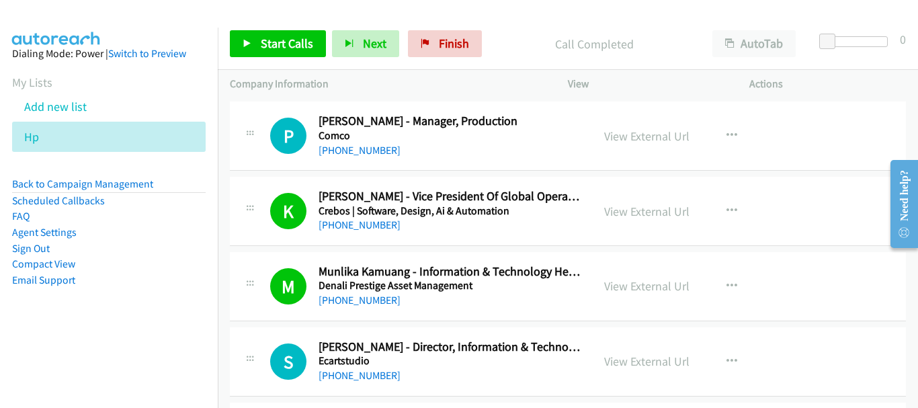
scroll to position [1345, 0]
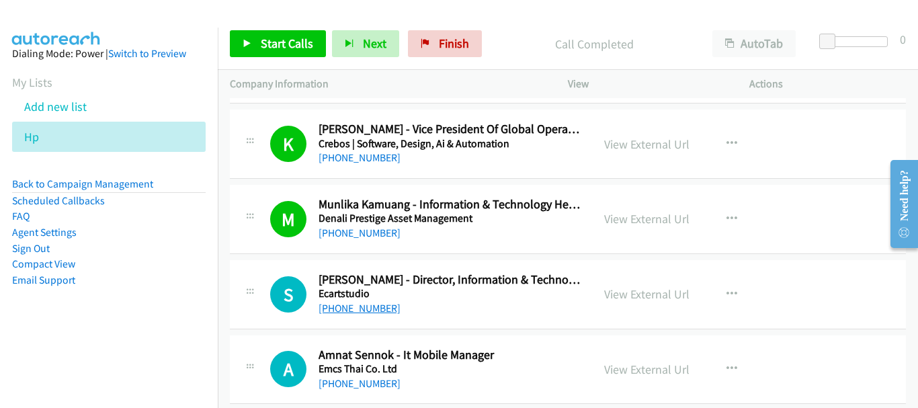
click at [349, 313] on link "[PHONE_NUMBER]" at bounding box center [360, 308] width 82 height 13
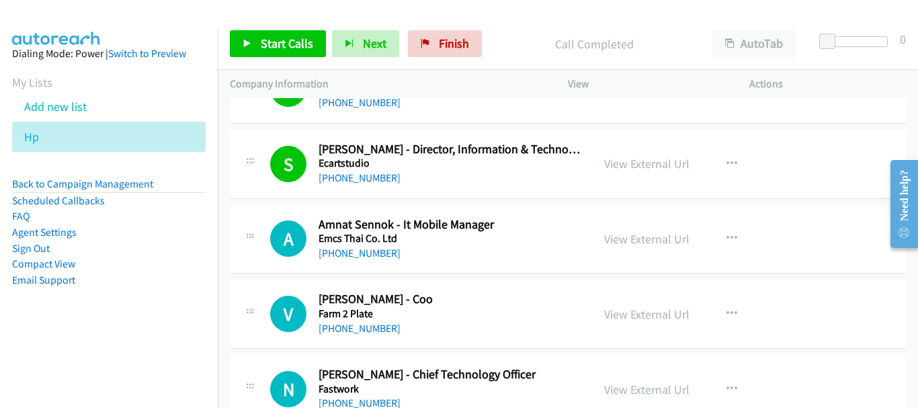
scroll to position [1479, 0]
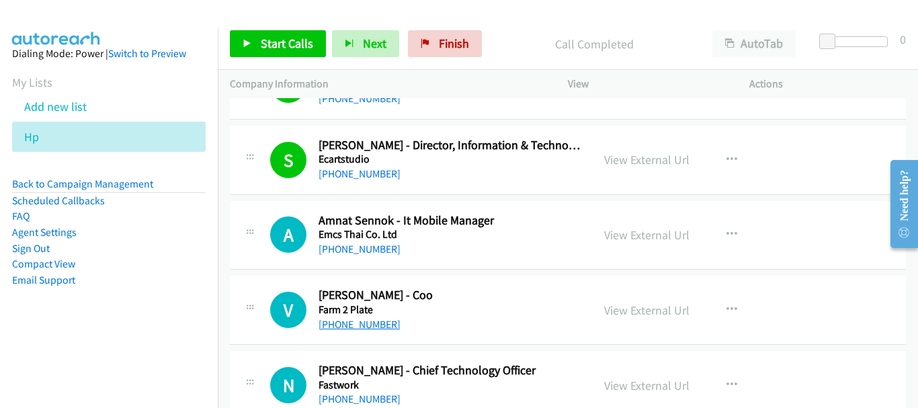
click at [374, 326] on link "[PHONE_NUMBER]" at bounding box center [360, 324] width 82 height 13
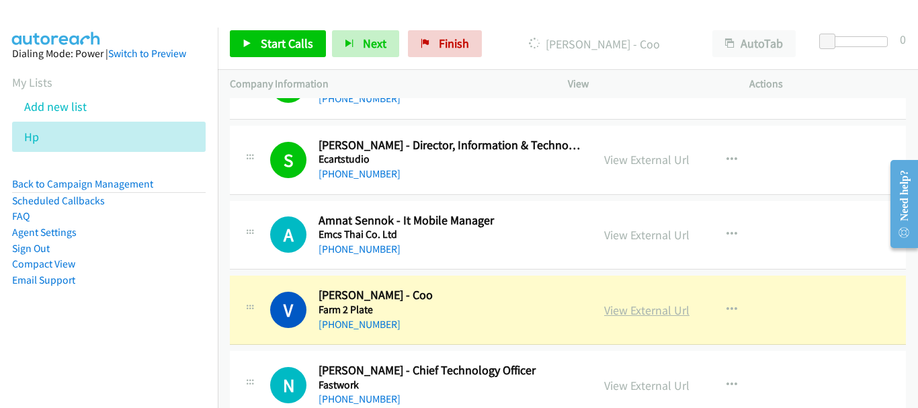
click at [616, 313] on link "View External Url" at bounding box center [646, 310] width 85 height 15
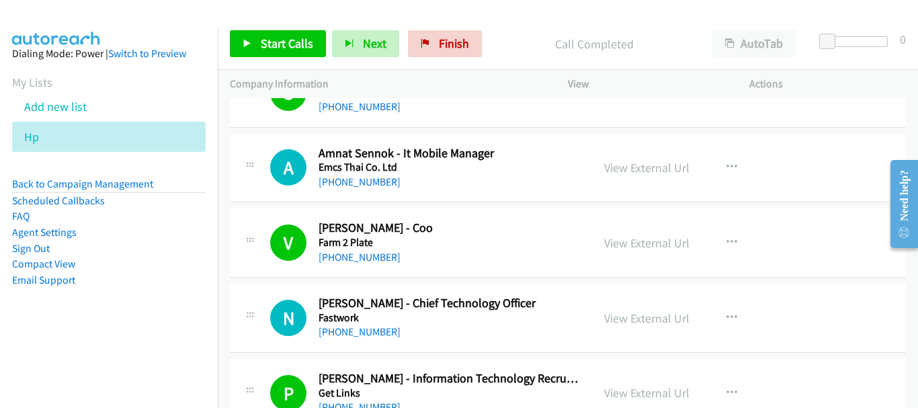
scroll to position [1614, 0]
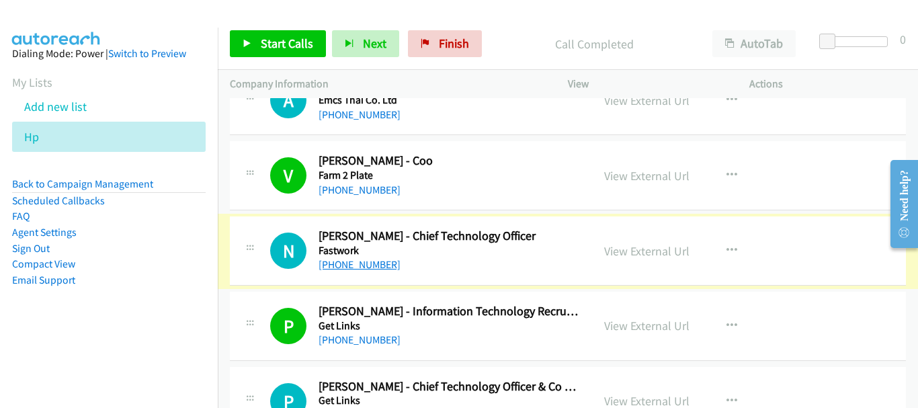
click at [368, 264] on link "[PHONE_NUMBER]" at bounding box center [360, 264] width 82 height 13
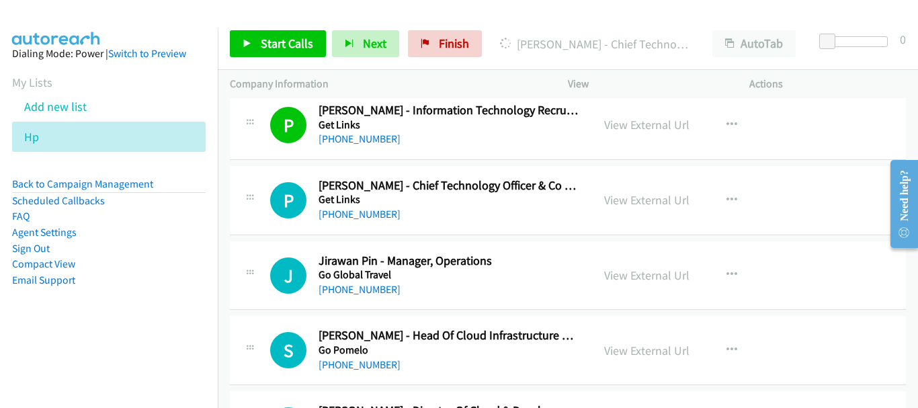
scroll to position [1815, 0]
click at [375, 284] on link "[PHONE_NUMBER]" at bounding box center [360, 288] width 82 height 13
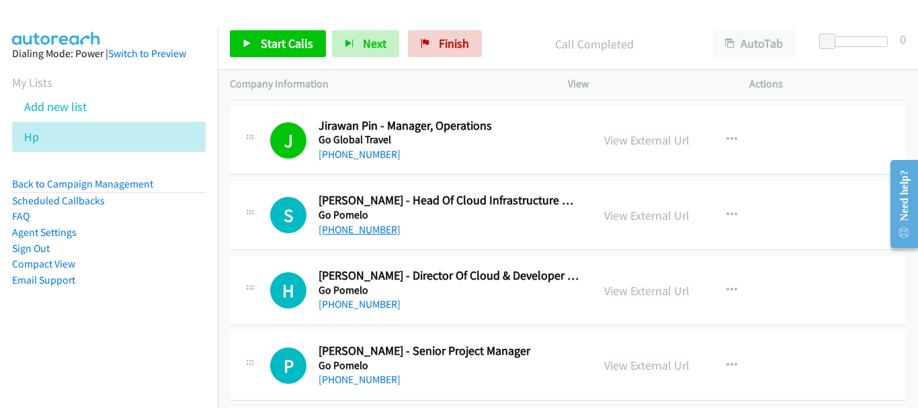
click at [352, 225] on link "[PHONE_NUMBER]" at bounding box center [360, 229] width 82 height 13
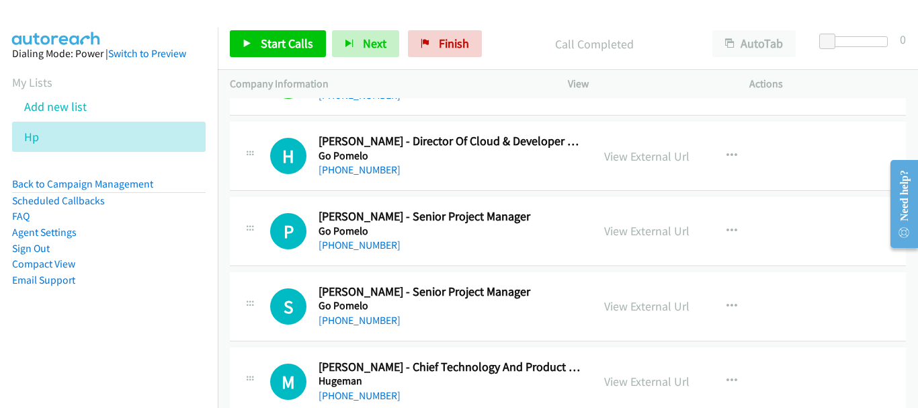
scroll to position [2152, 0]
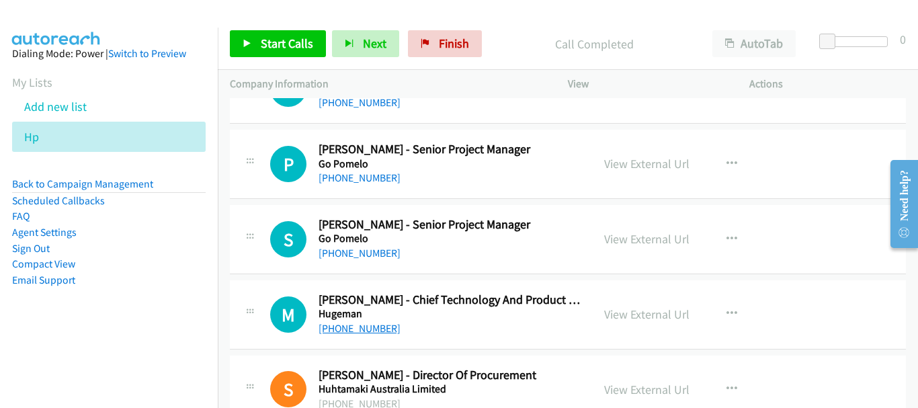
click at [366, 329] on link "[PHONE_NUMBER]" at bounding box center [360, 328] width 82 height 13
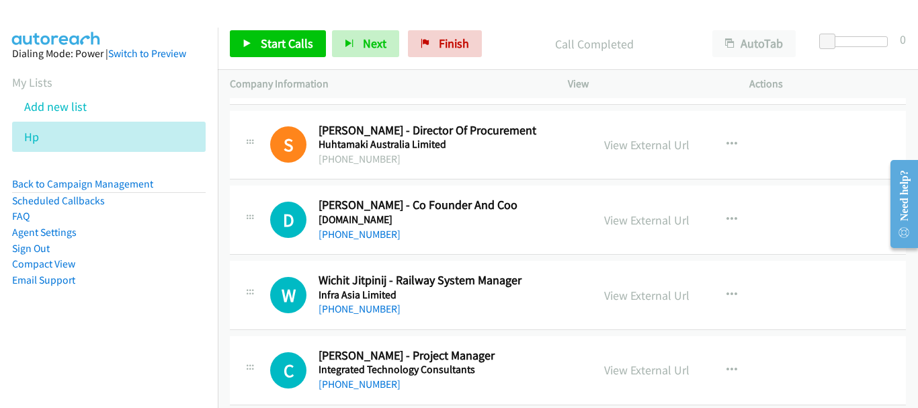
scroll to position [2420, 0]
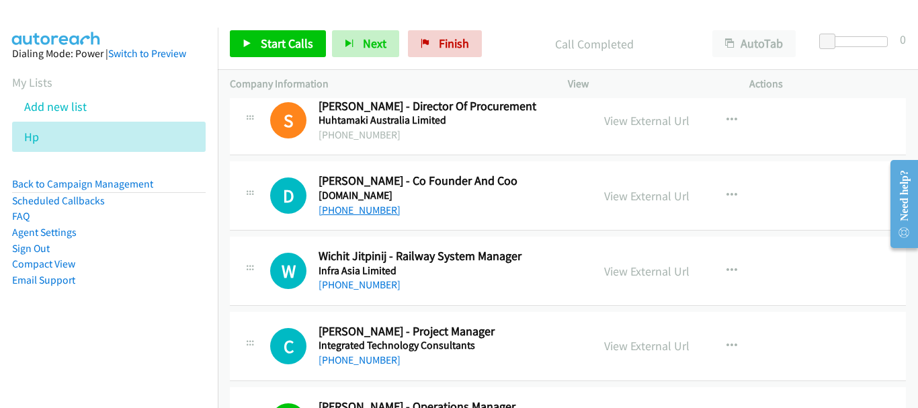
click at [374, 210] on link "[PHONE_NUMBER]" at bounding box center [360, 210] width 82 height 13
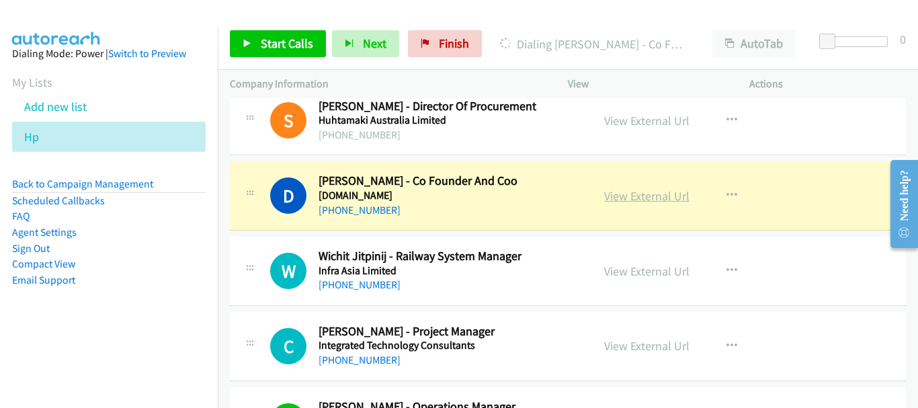
click at [674, 193] on link "View External Url" at bounding box center [646, 195] width 85 height 15
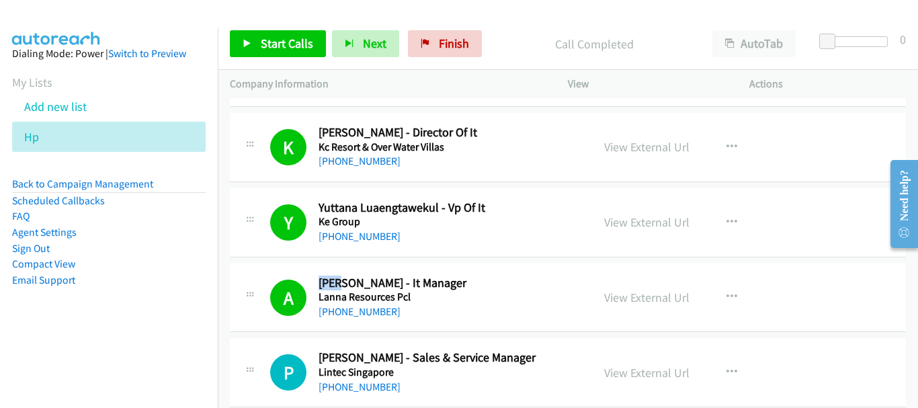
scroll to position [3026, 0]
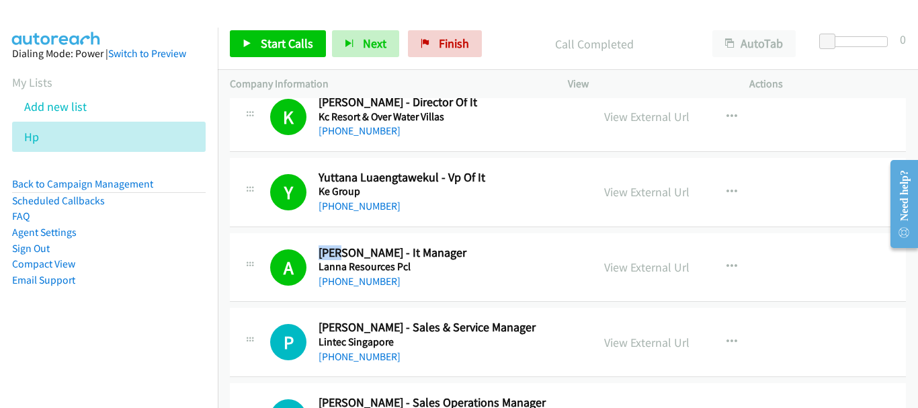
click at [421, 309] on div "P Callback Scheduled [PERSON_NAME] - Sales & Service Manager Lintec [GEOGRAPHIC…" at bounding box center [568, 342] width 676 height 69
click at [418, 300] on div "A Callback Scheduled [PERSON_NAME] - It Manager Lanna Resources Pcl [GEOGRAPHIC…" at bounding box center [568, 267] width 676 height 69
click at [416, 291] on div "A Callback Scheduled [PERSON_NAME] - It Manager Lanna Resources Pcl [GEOGRAPHIC…" at bounding box center [568, 267] width 676 height 69
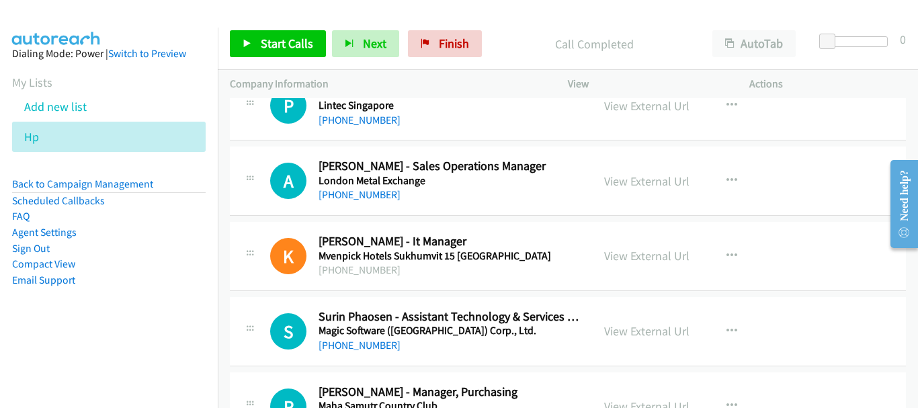
scroll to position [3295, 0]
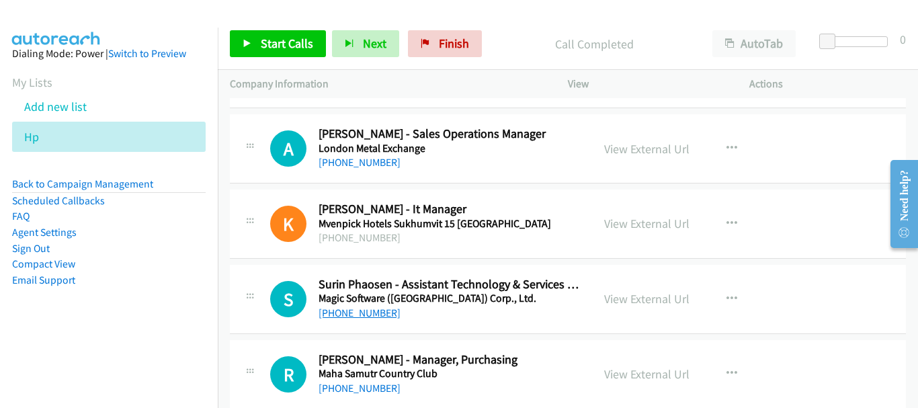
click at [380, 313] on link "[PHONE_NUMBER]" at bounding box center [360, 313] width 82 height 13
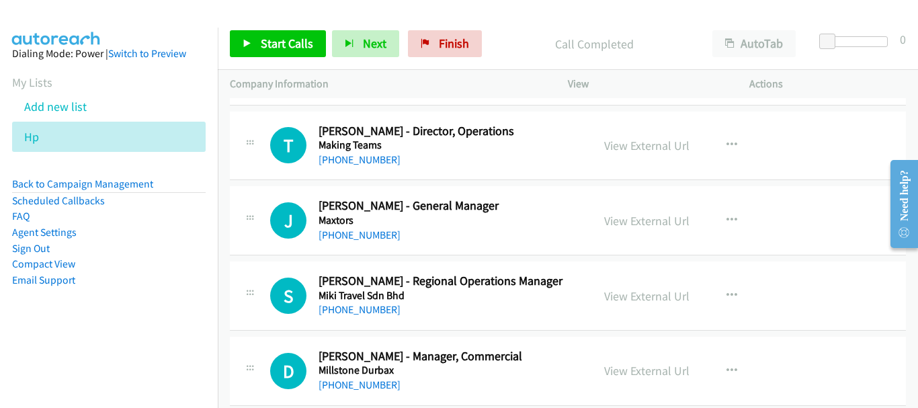
scroll to position [3631, 0]
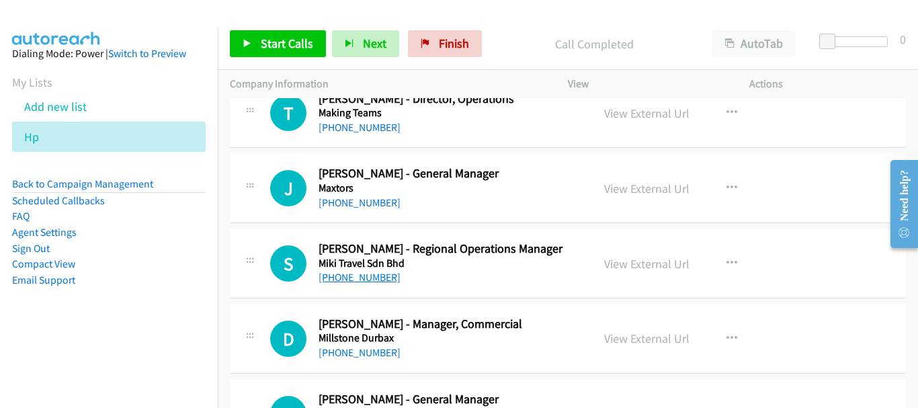
click at [379, 282] on link "[PHONE_NUMBER]" at bounding box center [360, 277] width 82 height 13
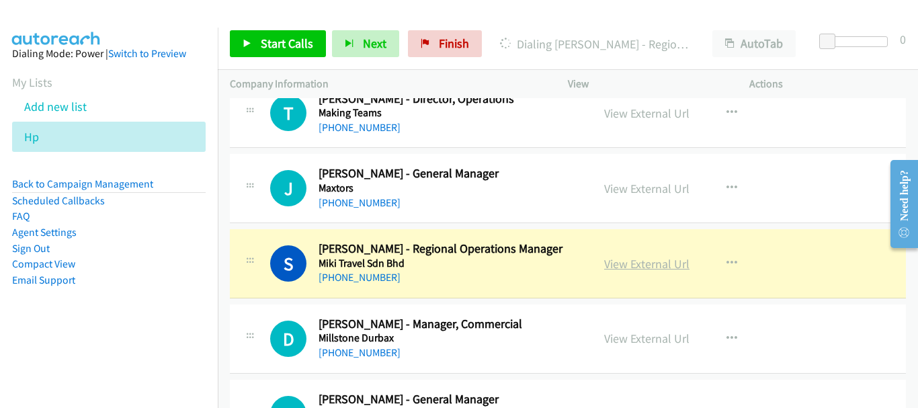
click at [633, 266] on link "View External Url" at bounding box center [646, 263] width 85 height 15
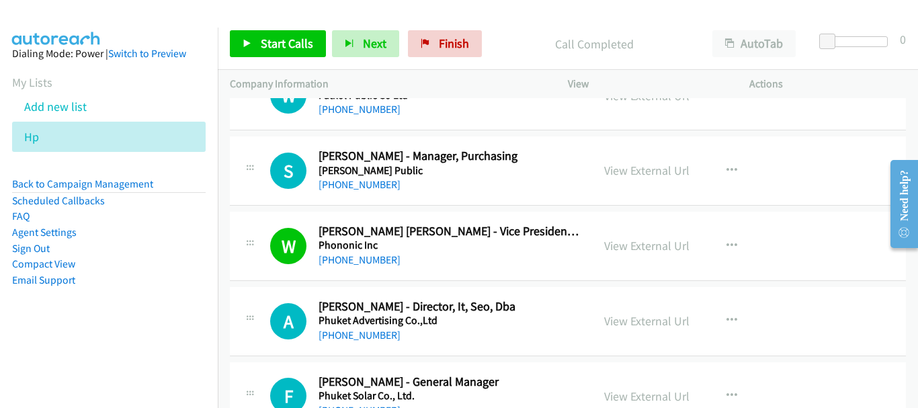
scroll to position [4572, 0]
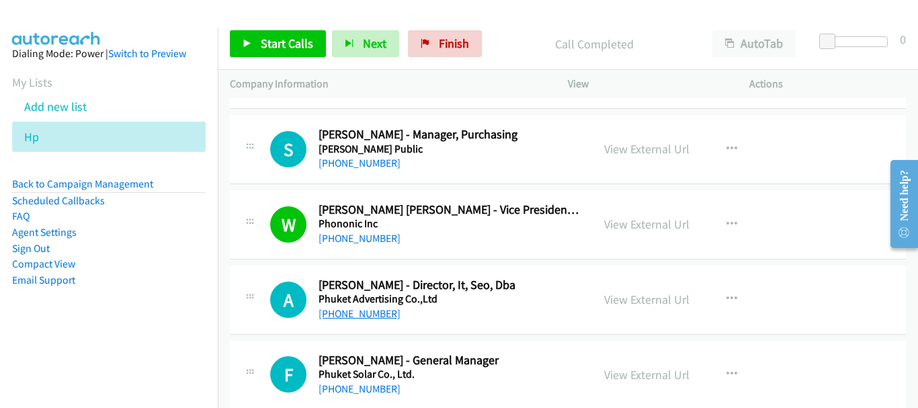
click at [355, 316] on link "[PHONE_NUMBER]" at bounding box center [360, 313] width 82 height 13
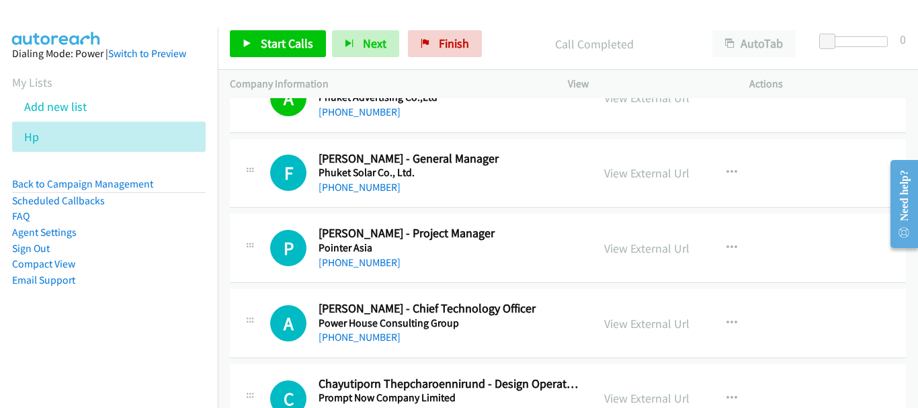
scroll to position [4841, 0]
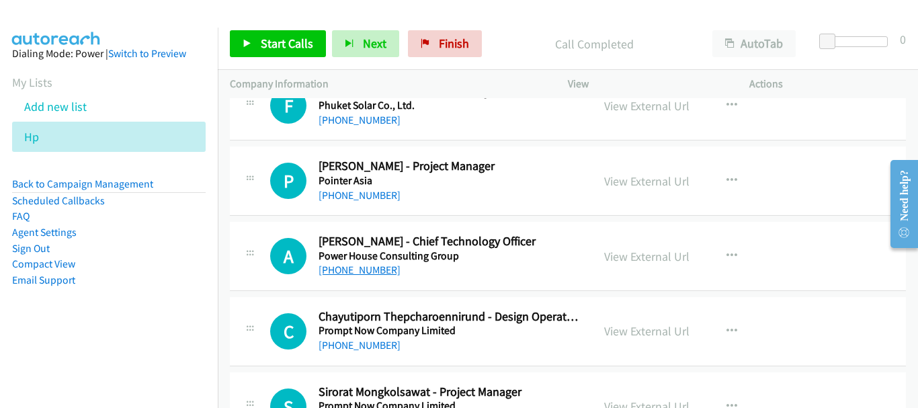
click at [358, 274] on link "[PHONE_NUMBER]" at bounding box center [360, 270] width 82 height 13
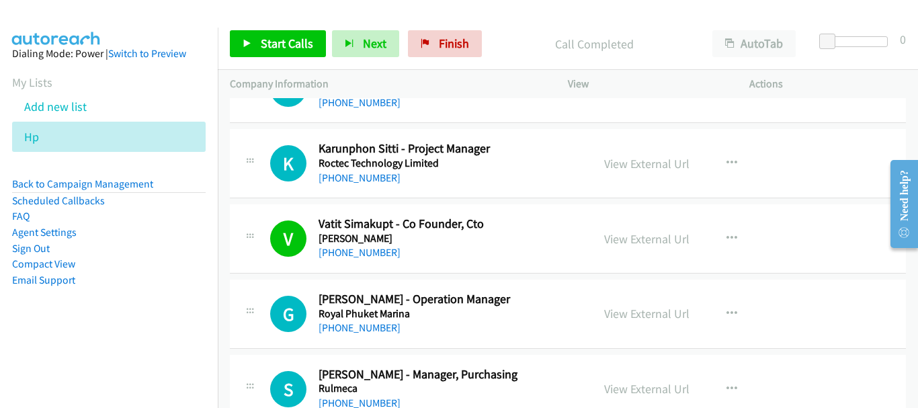
scroll to position [5621, 0]
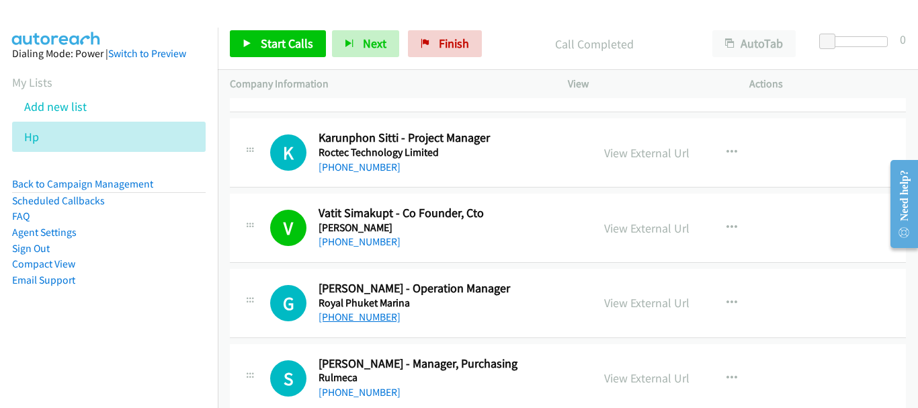
click at [370, 316] on link "[PHONE_NUMBER]" at bounding box center [360, 317] width 82 height 13
click at [378, 327] on div "G Callback Scheduled [PERSON_NAME] - Operation Manager Royal Phuket Marina [GEO…" at bounding box center [568, 303] width 676 height 69
click at [379, 323] on link "[PHONE_NUMBER]" at bounding box center [360, 317] width 82 height 13
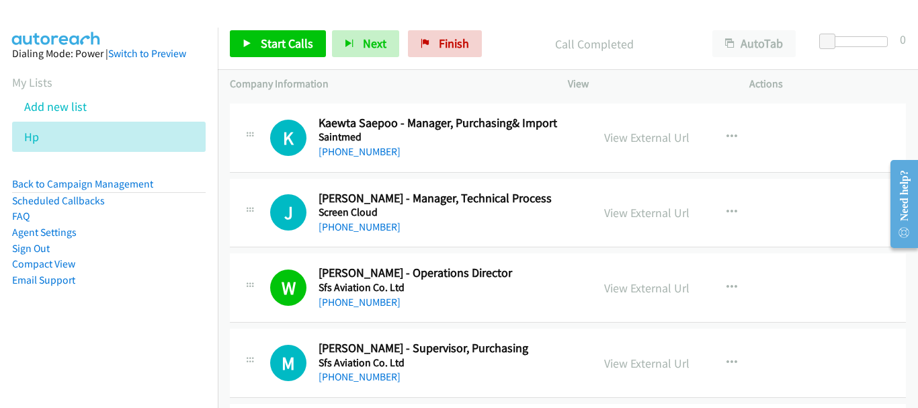
scroll to position [6071, 0]
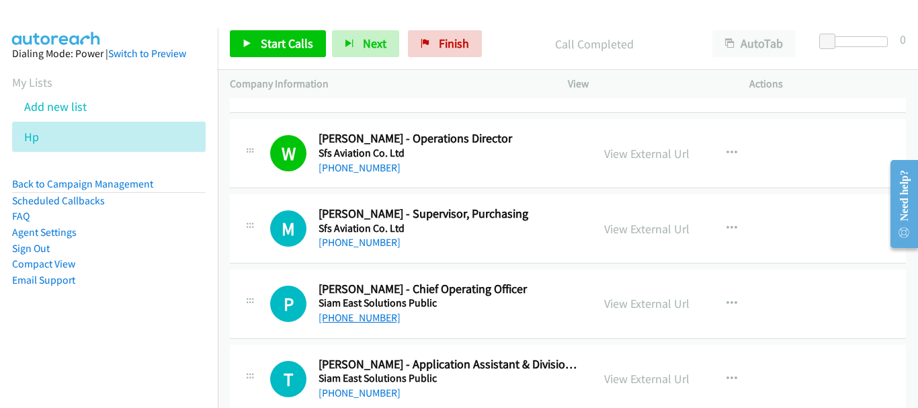
click at [356, 319] on link "[PHONE_NUMBER]" at bounding box center [360, 317] width 82 height 13
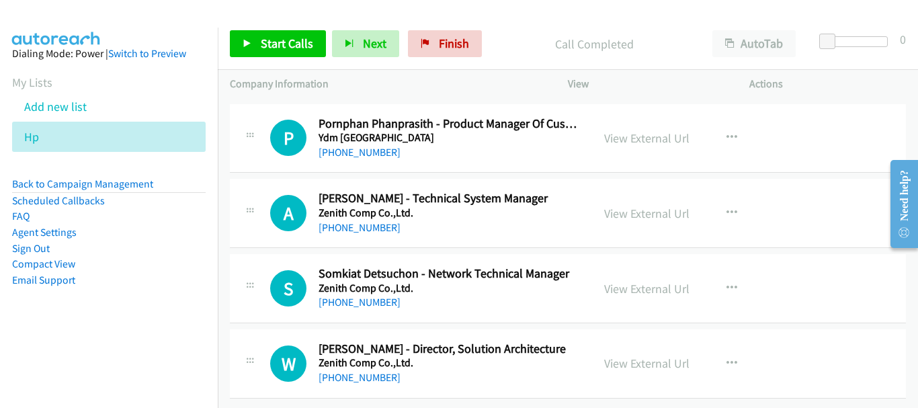
scroll to position [8427, 0]
click at [622, 356] on link "View External Url" at bounding box center [646, 363] width 85 height 15
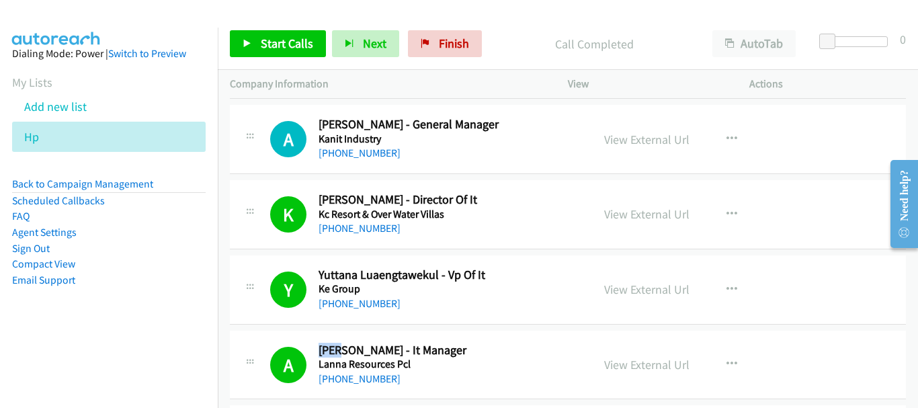
scroll to position [2914, 0]
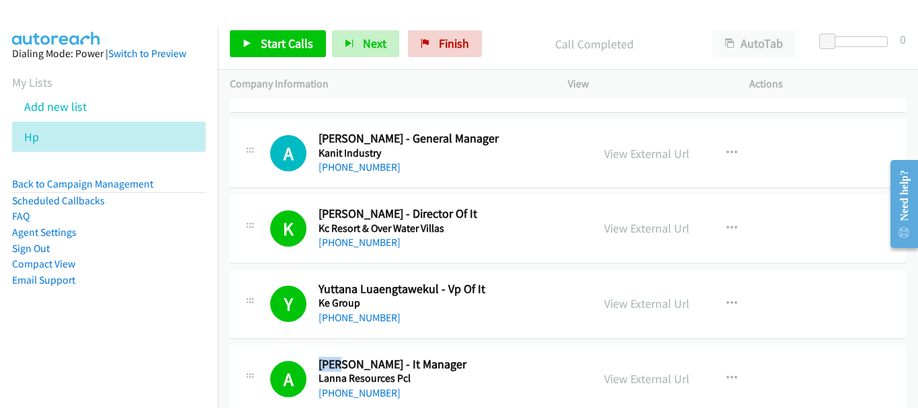
click at [441, 317] on div "[PHONE_NUMBER]" at bounding box center [450, 318] width 262 height 16
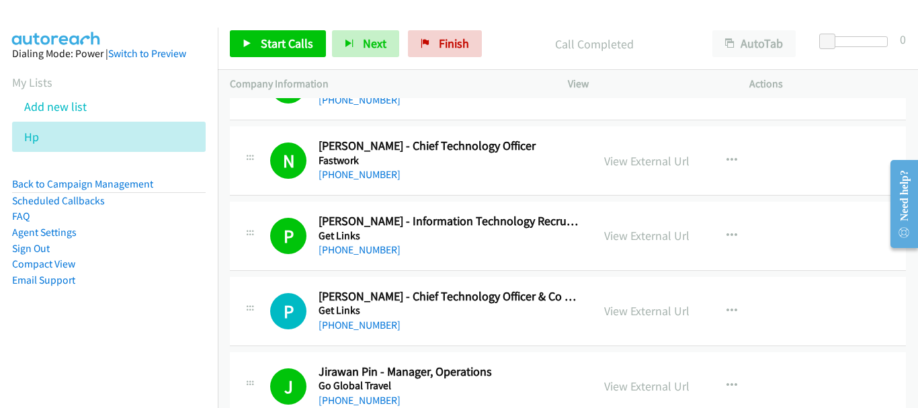
scroll to position [1636, 0]
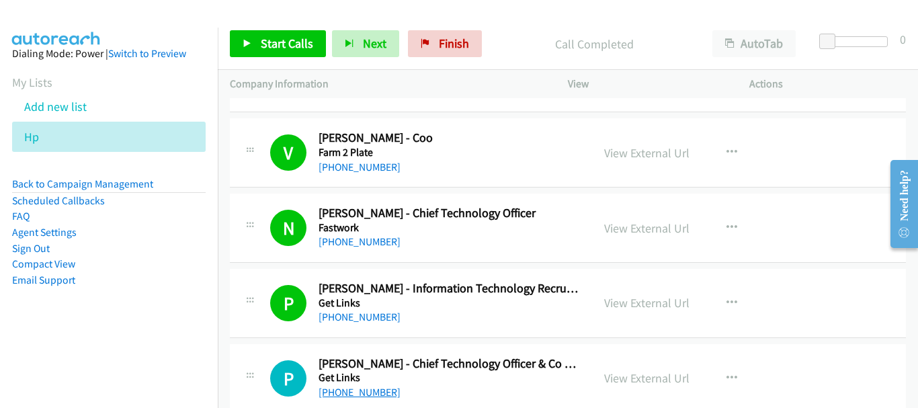
click at [372, 394] on link "[PHONE_NUMBER]" at bounding box center [360, 392] width 82 height 13
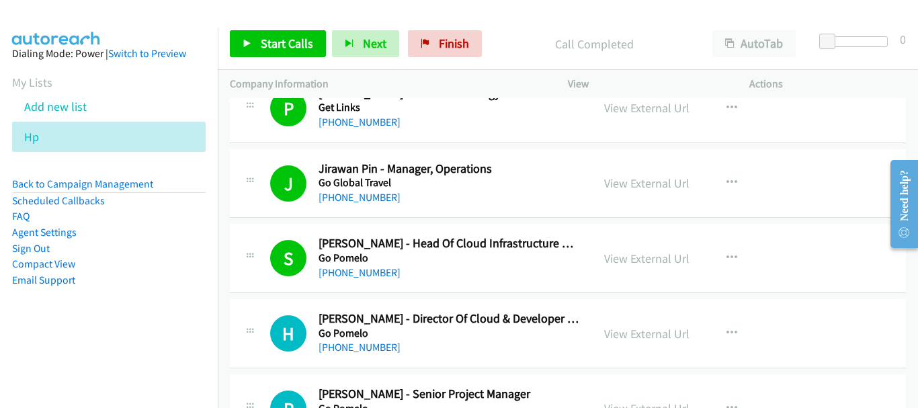
scroll to position [1883, 0]
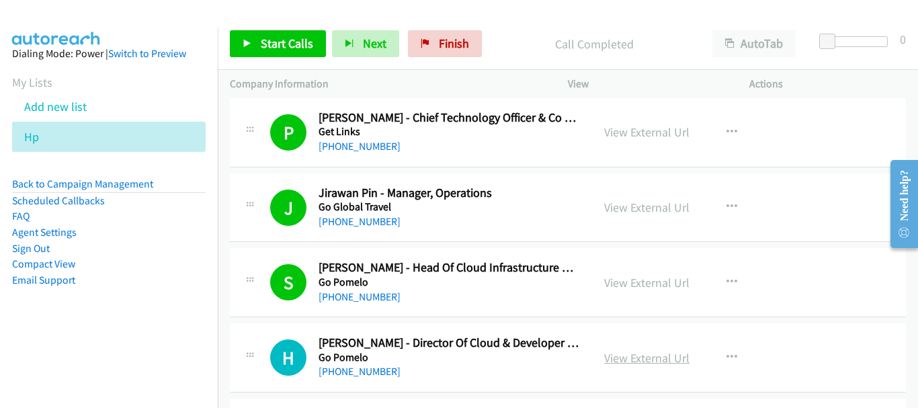
click at [632, 354] on link "View External Url" at bounding box center [646, 357] width 85 height 15
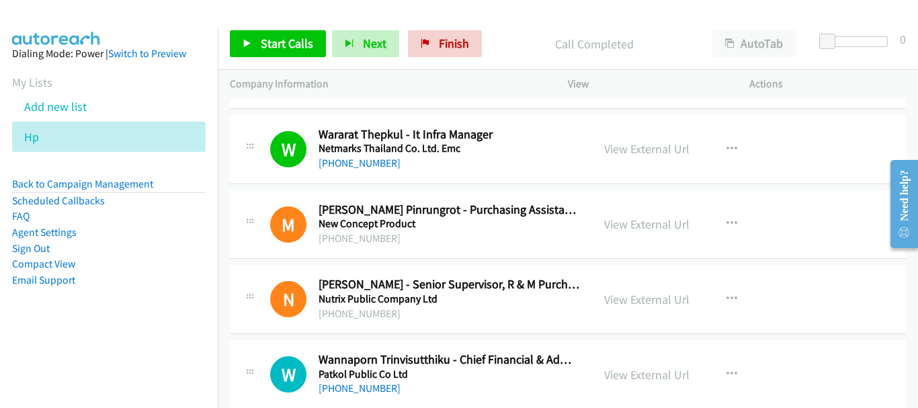
scroll to position [4303, 0]
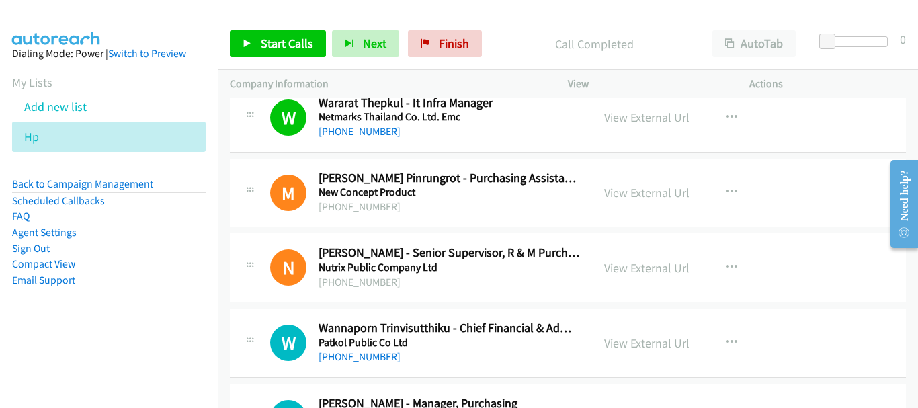
drag, startPoint x: 914, startPoint y: 253, endPoint x: 912, endPoint y: 355, distance: 101.5
click at [912, 257] on html "Need help? Resource Center AutoReach Help Help Get the help you need from our k…" at bounding box center [898, 203] width 39 height 107
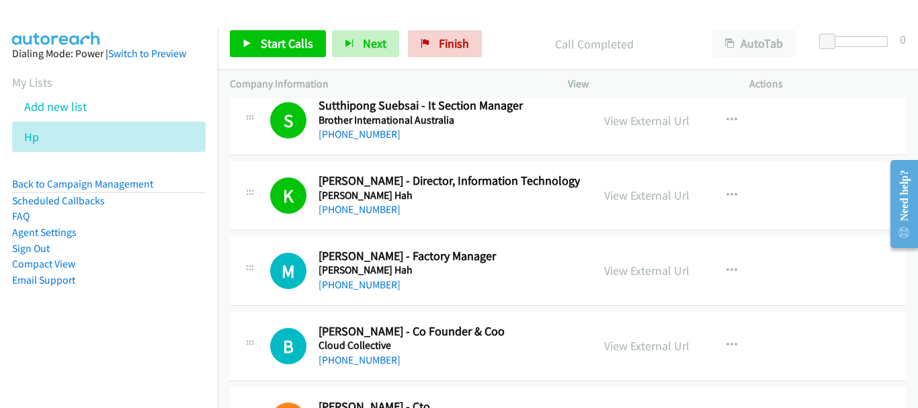
scroll to position [941, 0]
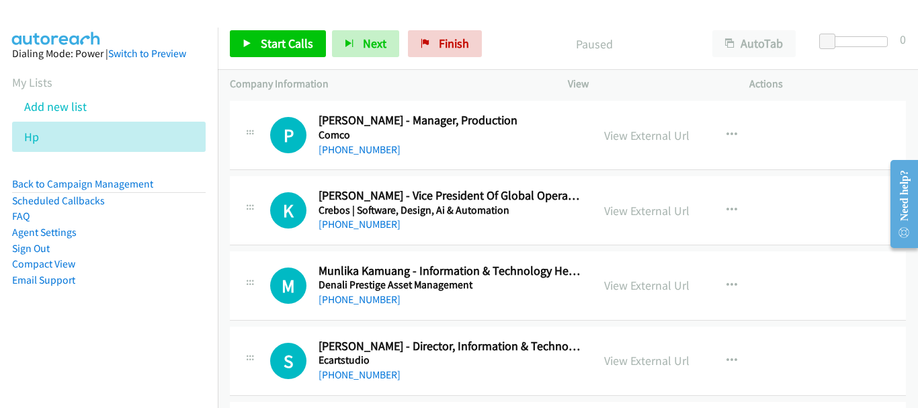
scroll to position [1277, 0]
